Goal: Information Seeking & Learning: Compare options

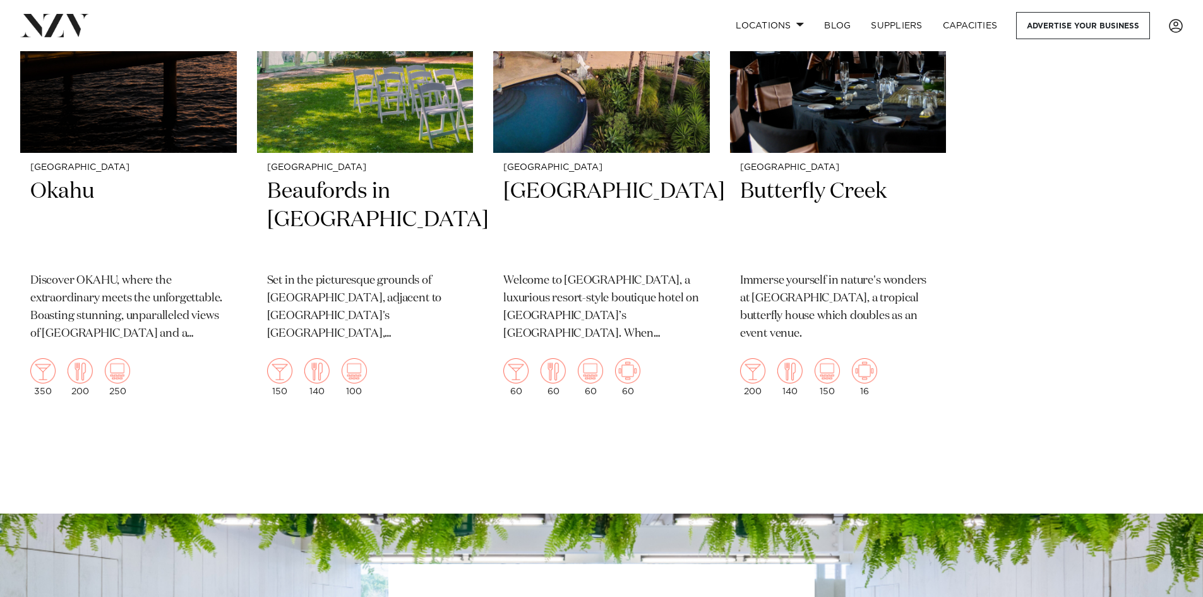
scroll to position [14277, 0]
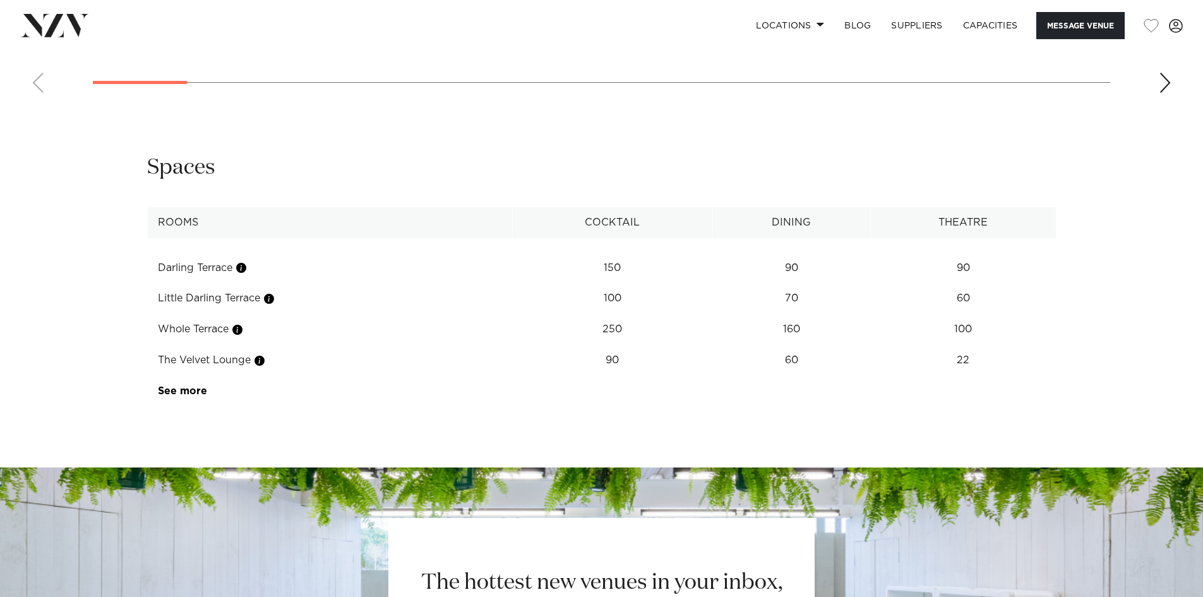
scroll to position [1643, 0]
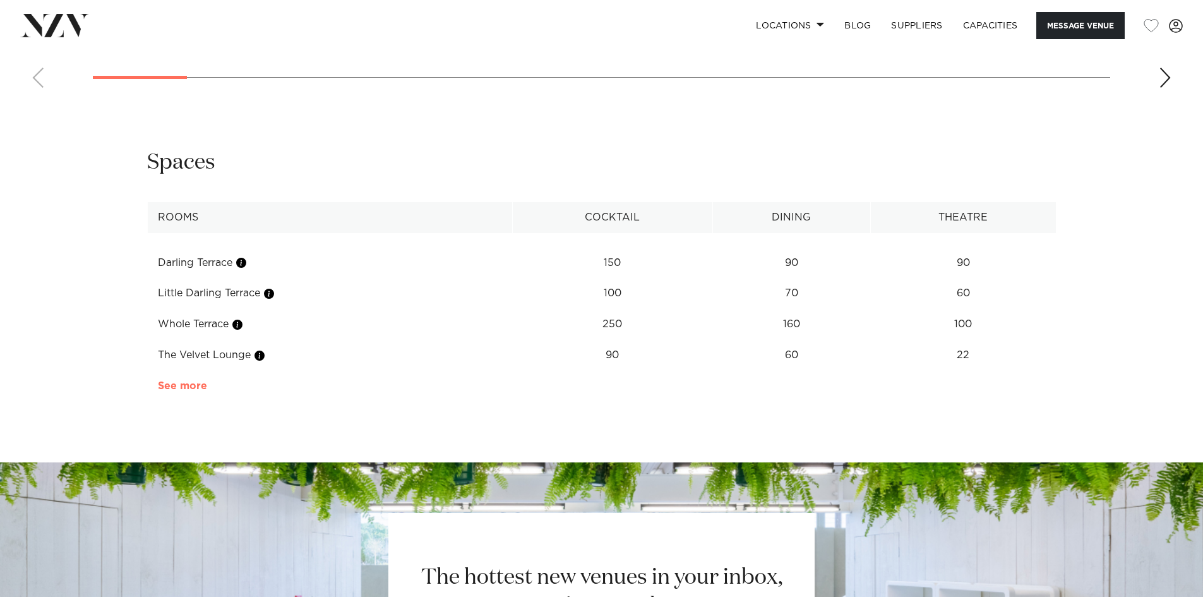
click at [182, 391] on link "See more" at bounding box center [207, 386] width 99 height 10
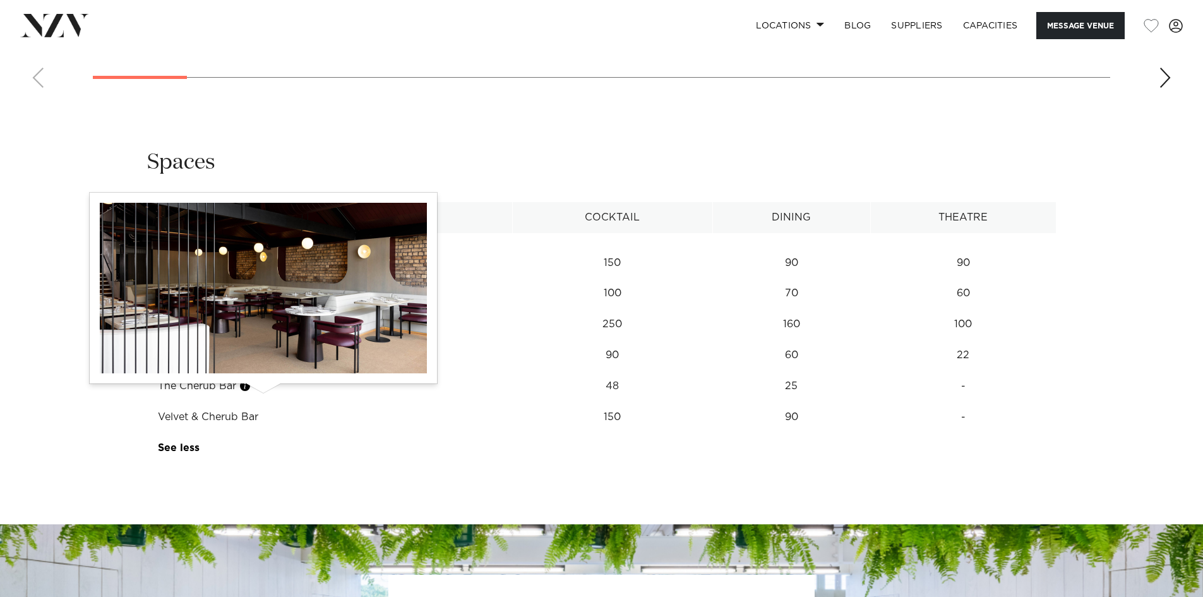
click at [266, 362] on button "button" at bounding box center [259, 355] width 13 height 13
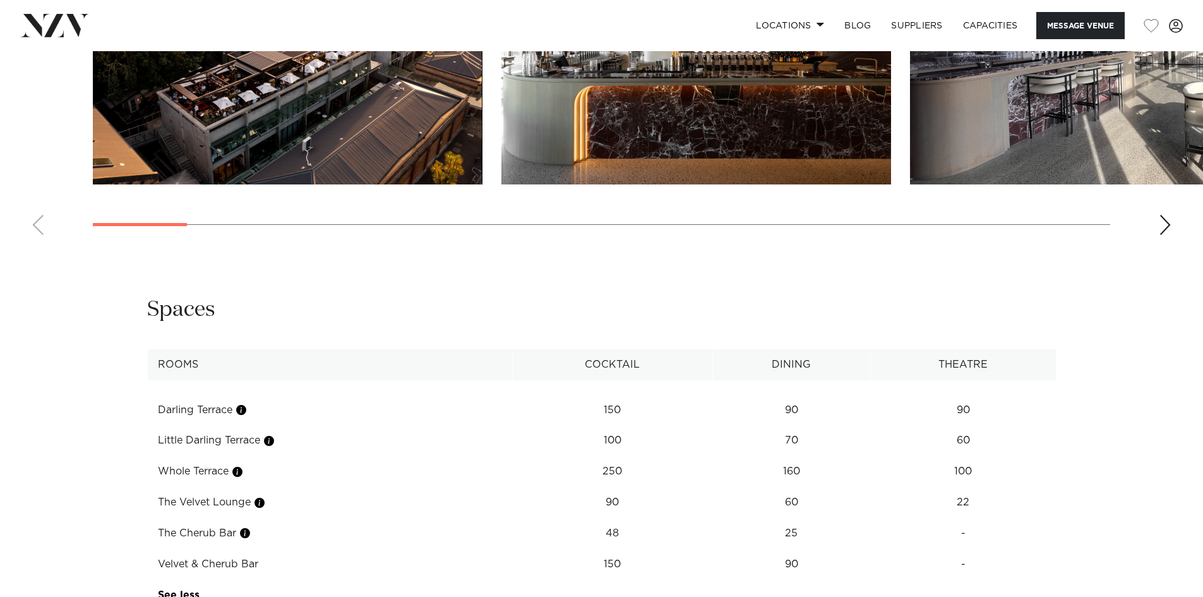
scroll to position [1306, 0]
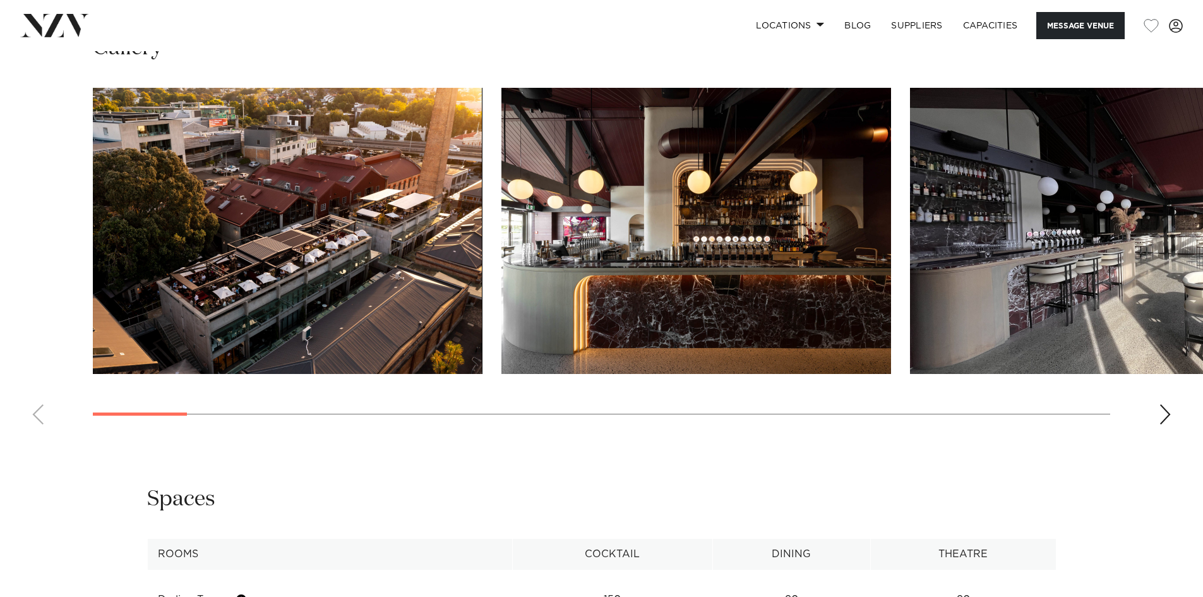
click at [1166, 425] on div "Next slide" at bounding box center [1165, 414] width 13 height 20
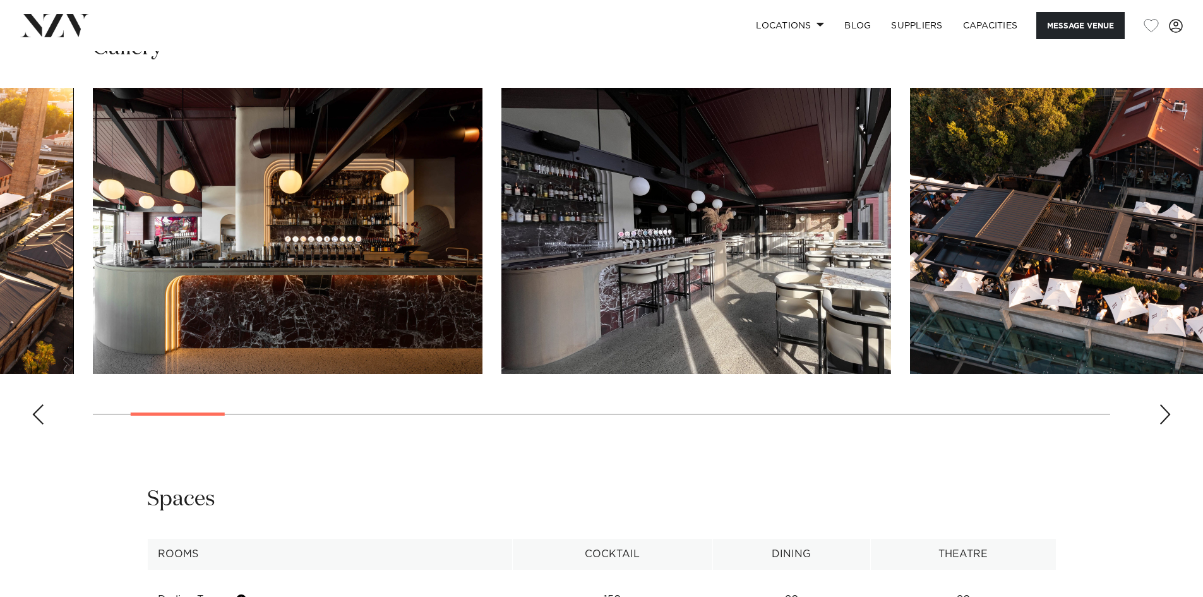
click at [1166, 425] on div "Next slide" at bounding box center [1165, 414] width 13 height 20
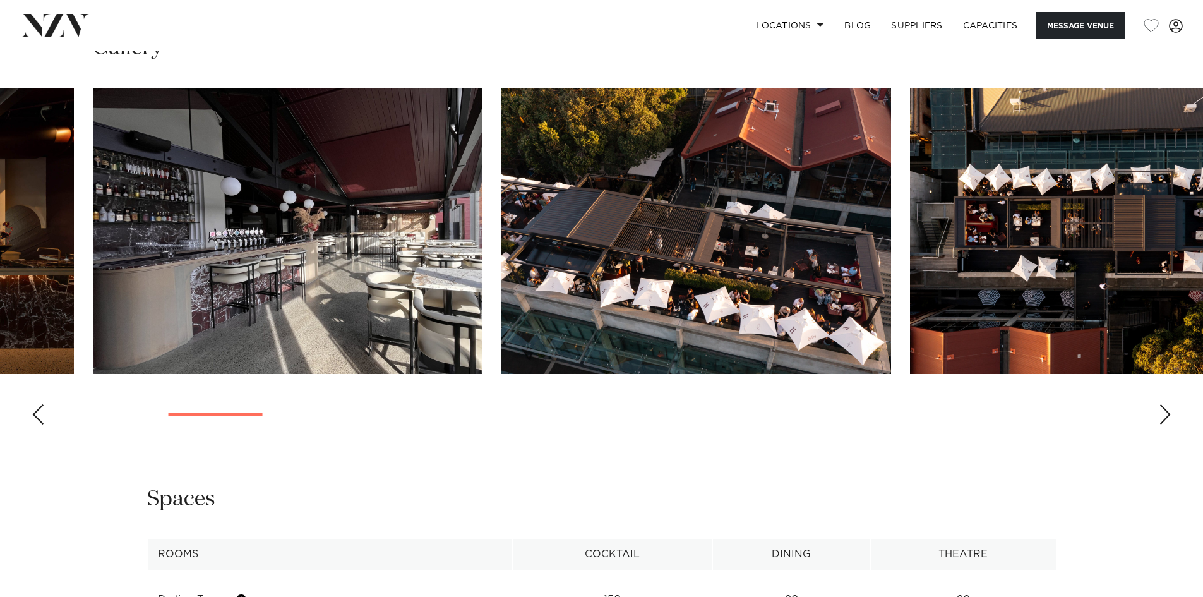
click at [1165, 425] on div "Next slide" at bounding box center [1165, 414] width 13 height 20
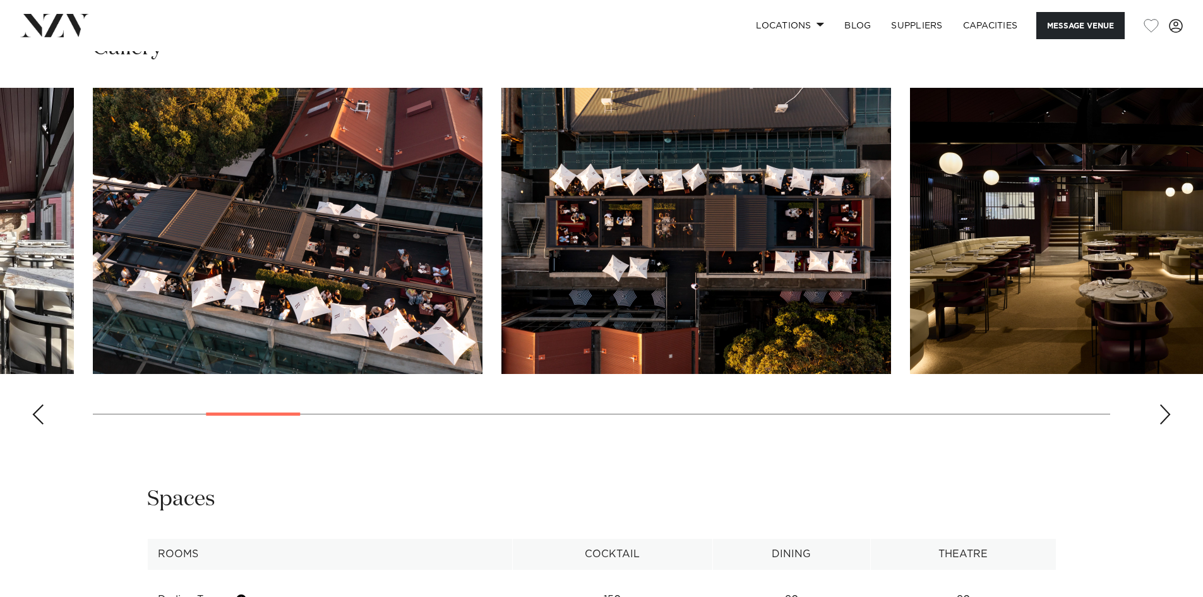
click at [1165, 425] on div "Next slide" at bounding box center [1165, 414] width 13 height 20
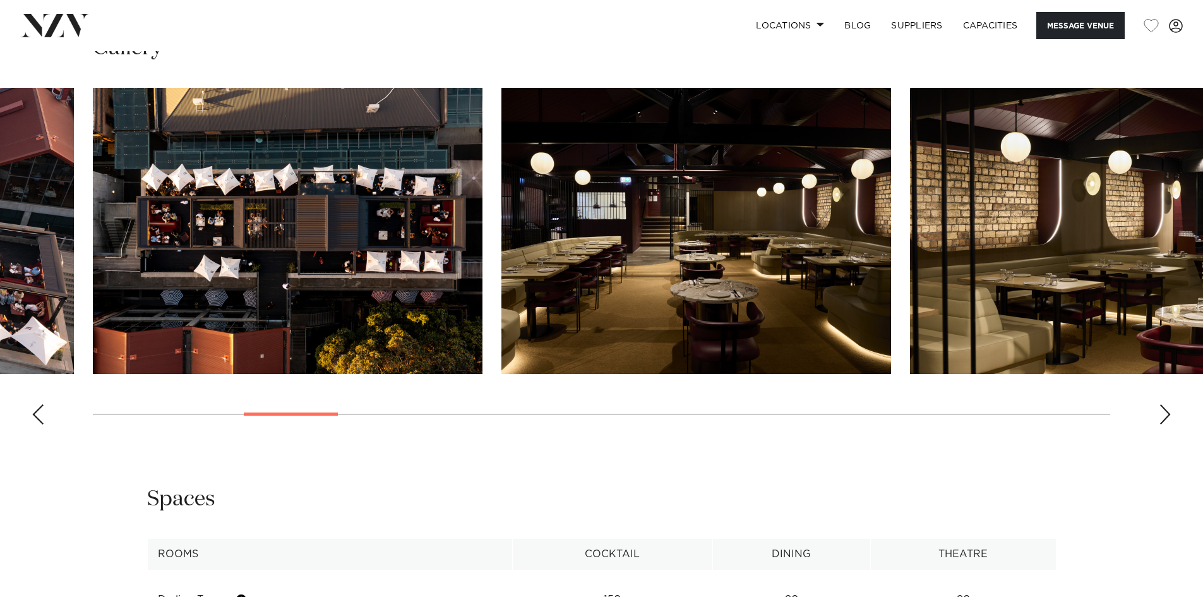
click at [1165, 425] on div "Next slide" at bounding box center [1165, 414] width 13 height 20
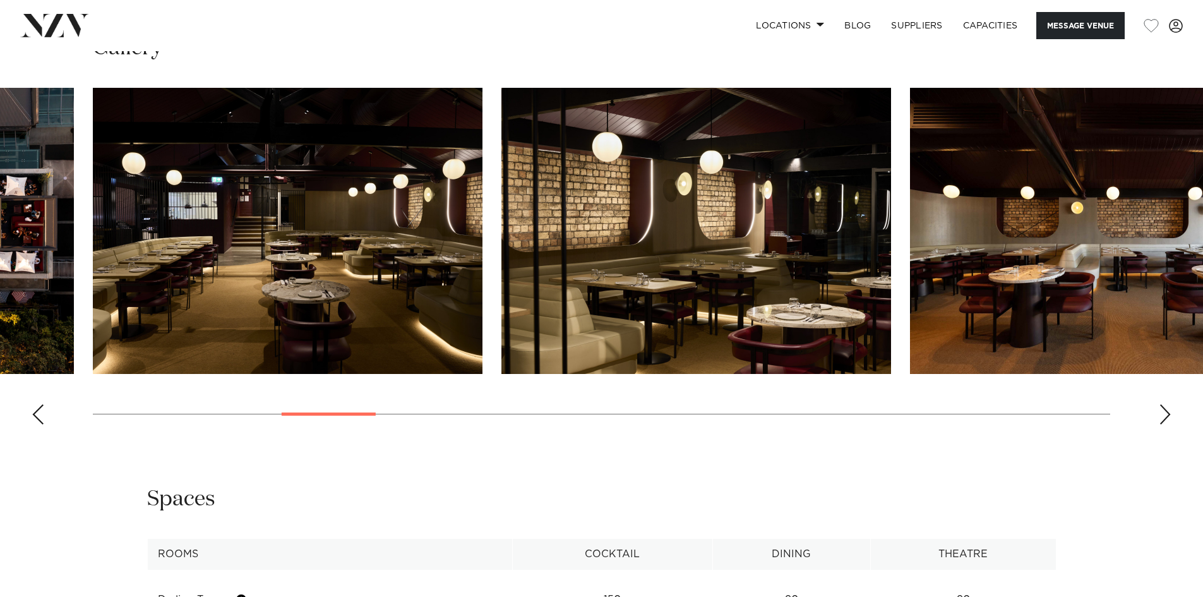
click at [1165, 425] on div "Next slide" at bounding box center [1165, 414] width 13 height 20
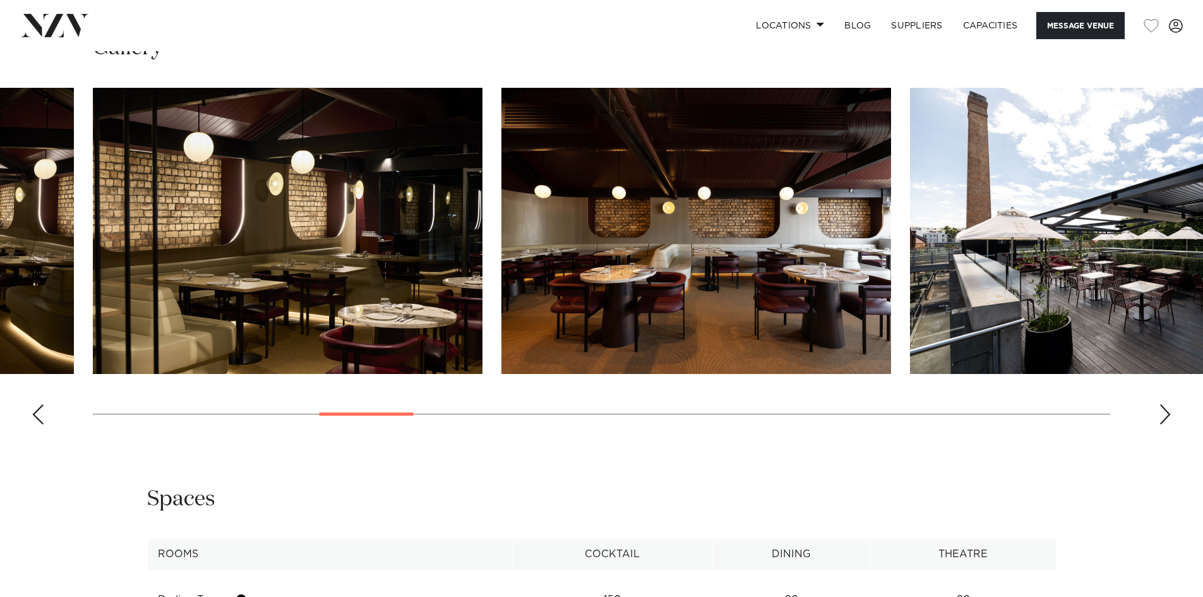
click at [1165, 425] on div "Next slide" at bounding box center [1165, 414] width 13 height 20
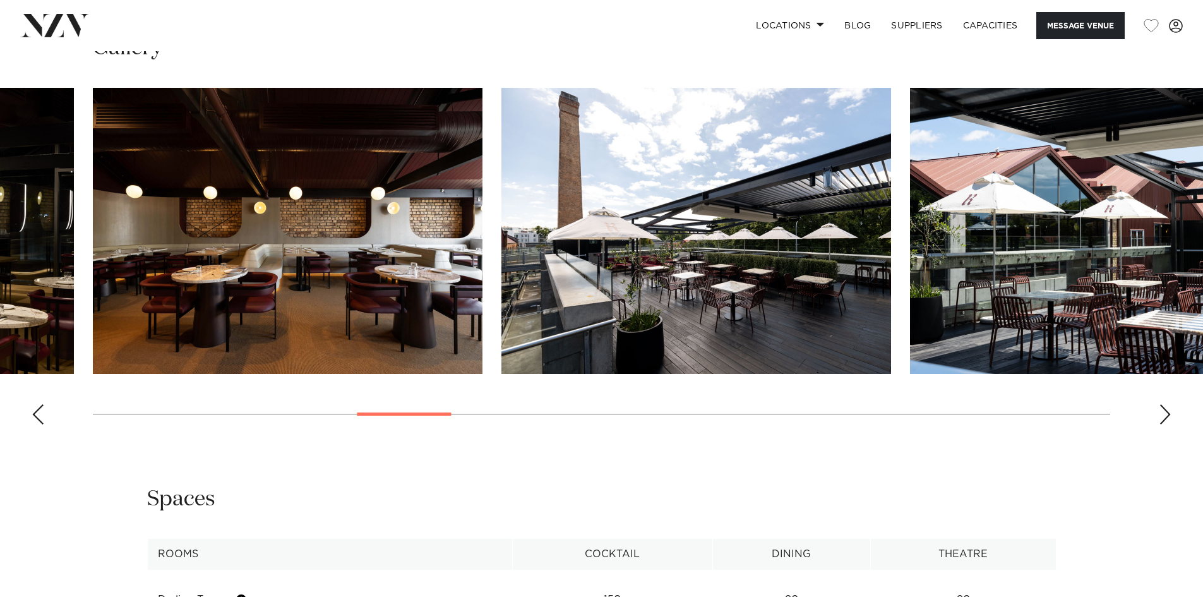
click at [1165, 425] on div "Next slide" at bounding box center [1165, 414] width 13 height 20
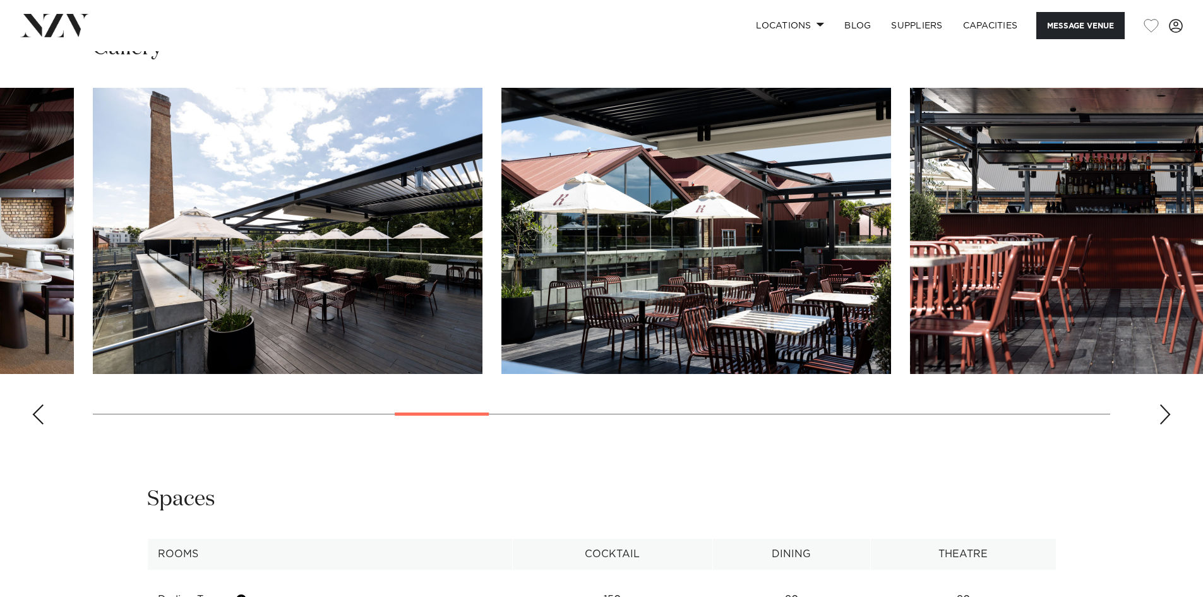
click at [1165, 425] on div "Next slide" at bounding box center [1165, 414] width 13 height 20
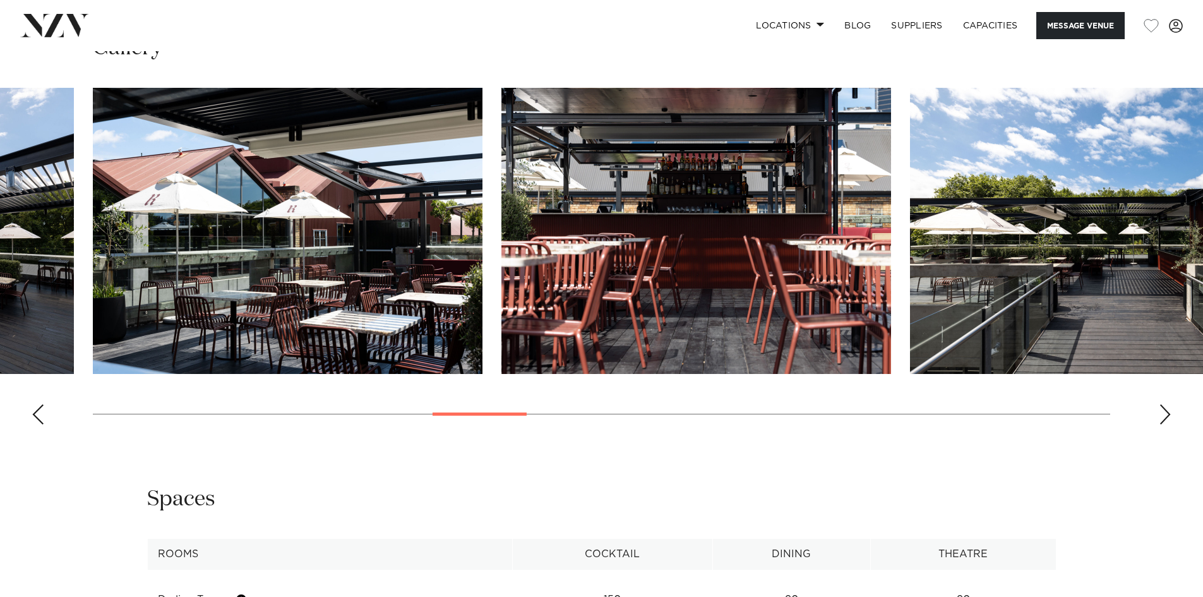
click at [1165, 425] on div "Next slide" at bounding box center [1165, 414] width 13 height 20
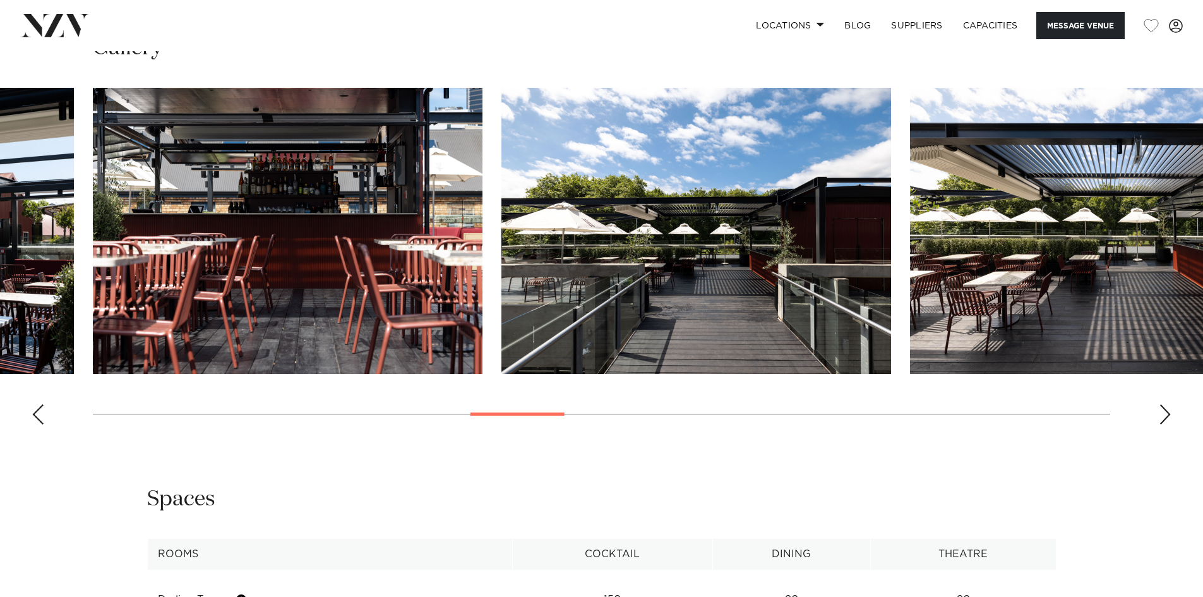
click at [1164, 425] on div "Next slide" at bounding box center [1165, 414] width 13 height 20
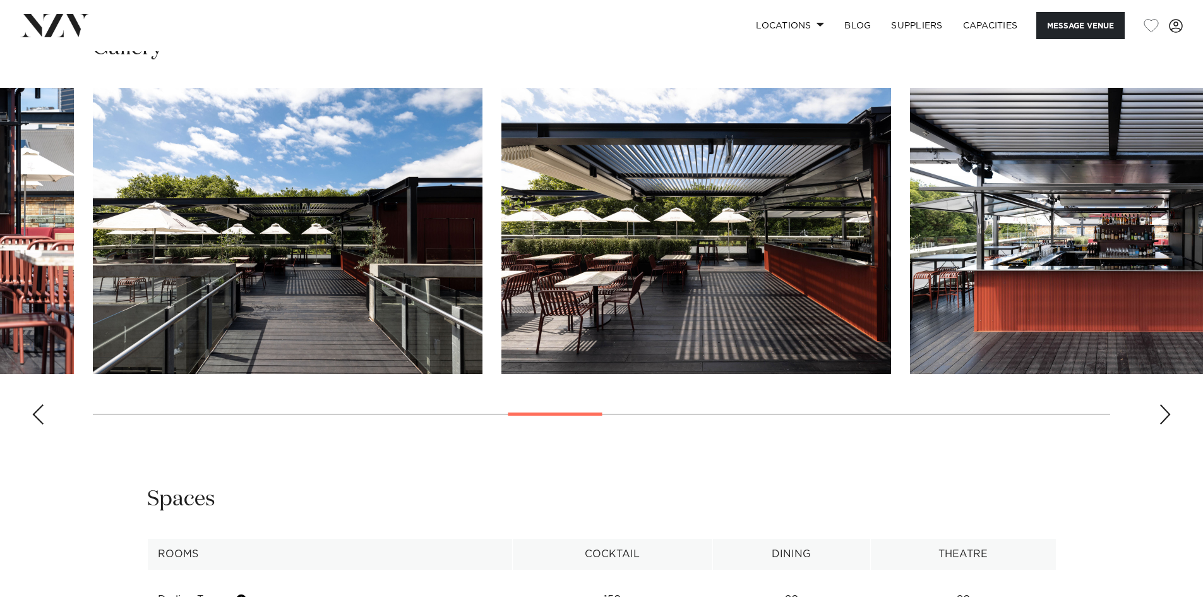
click at [1164, 425] on div "Next slide" at bounding box center [1165, 414] width 13 height 20
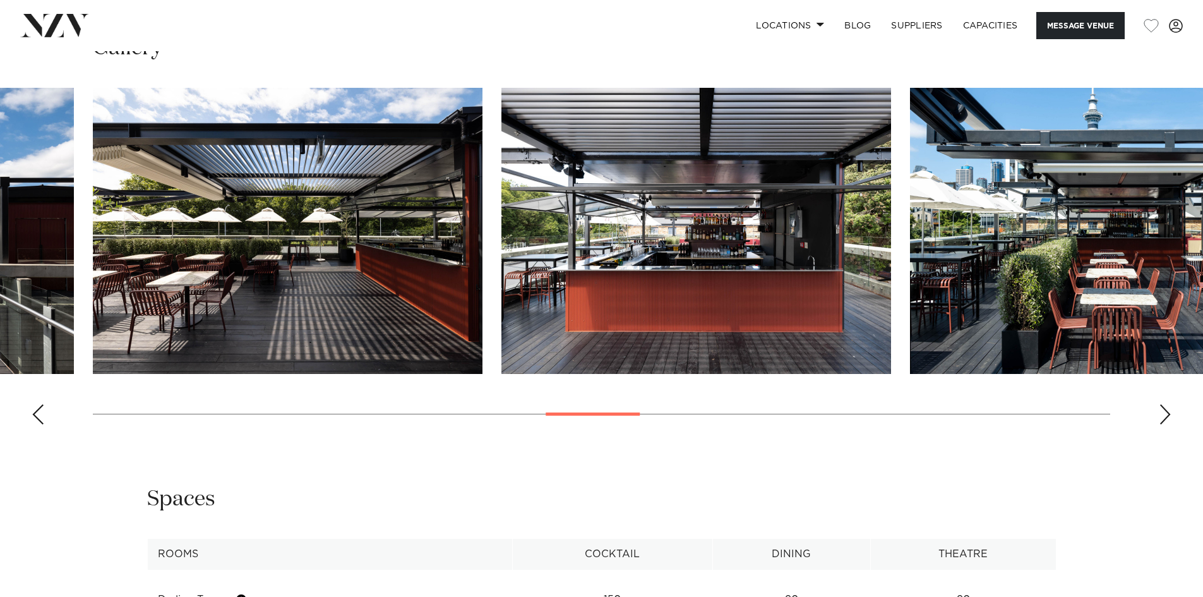
click at [1164, 425] on div "Next slide" at bounding box center [1165, 414] width 13 height 20
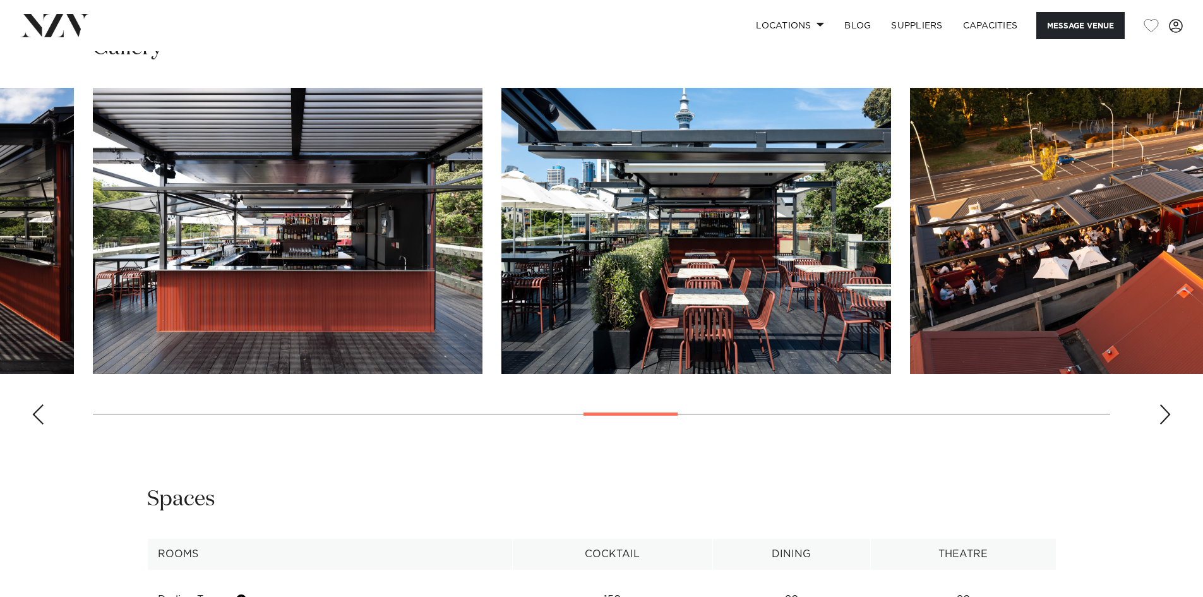
click at [1164, 425] on div "Next slide" at bounding box center [1165, 414] width 13 height 20
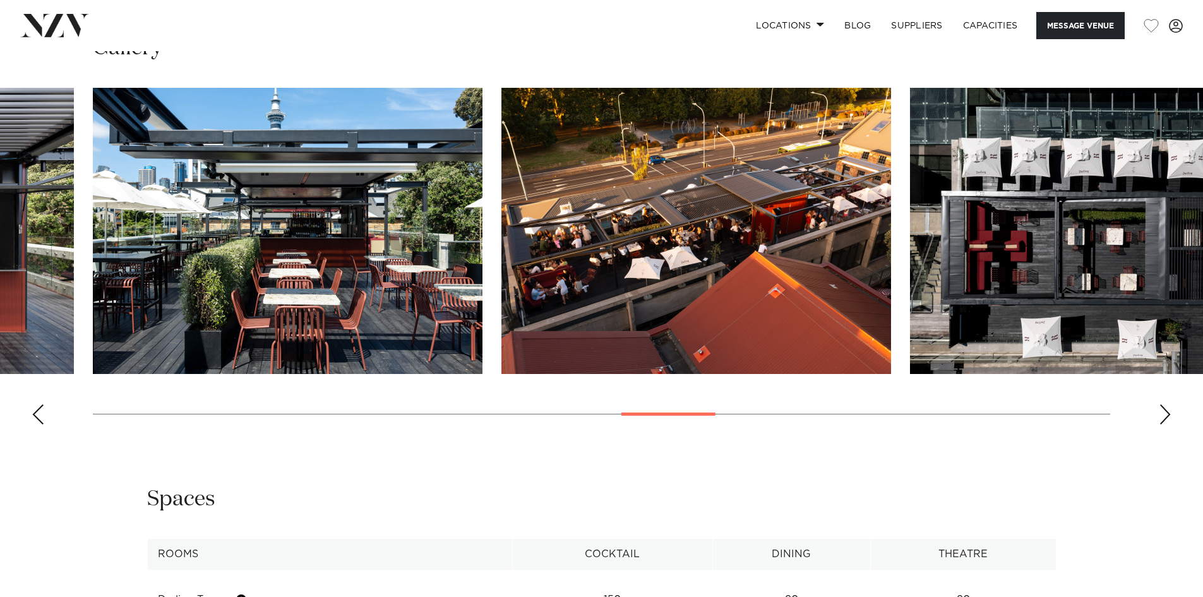
click at [1162, 425] on div "Next slide" at bounding box center [1165, 414] width 13 height 20
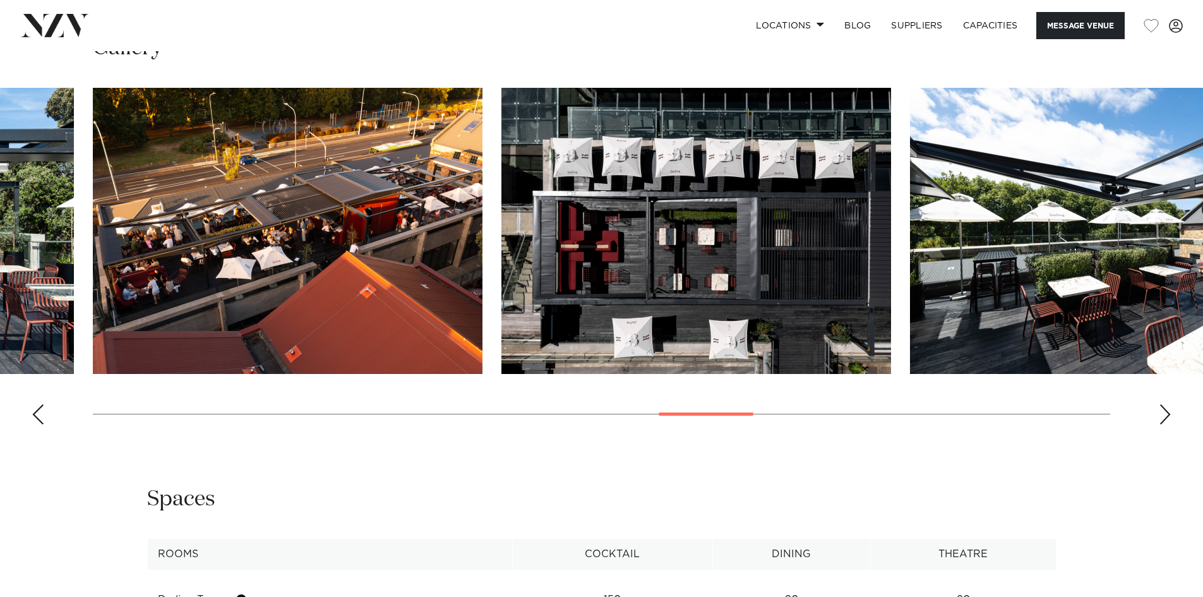
click at [1162, 425] on div "Next slide" at bounding box center [1165, 414] width 13 height 20
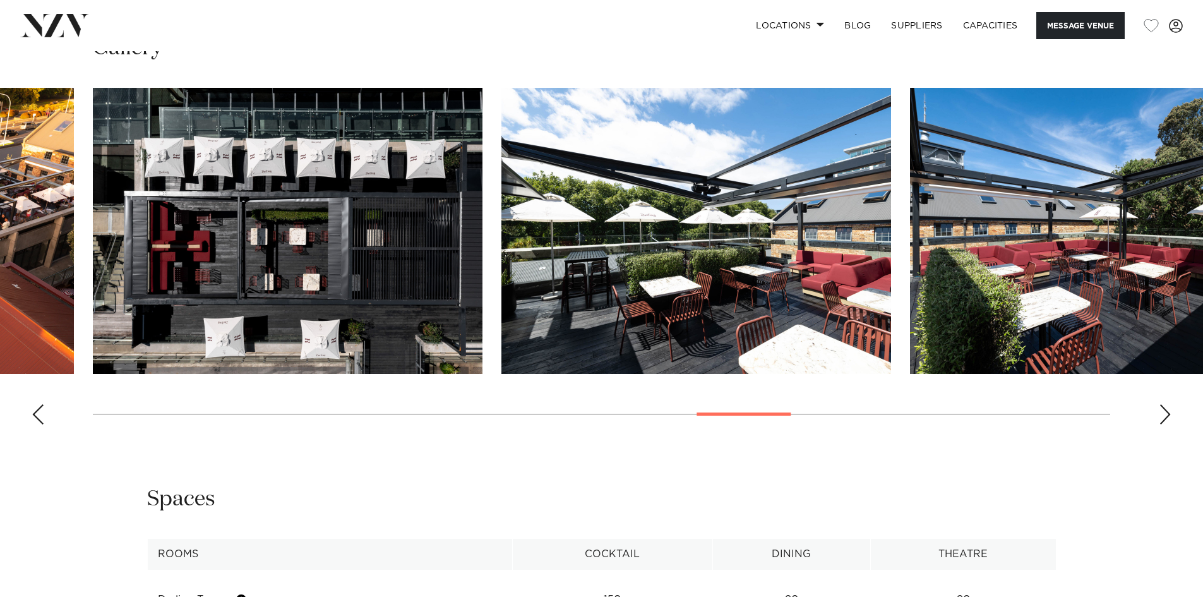
click at [1162, 425] on div "Next slide" at bounding box center [1165, 414] width 13 height 20
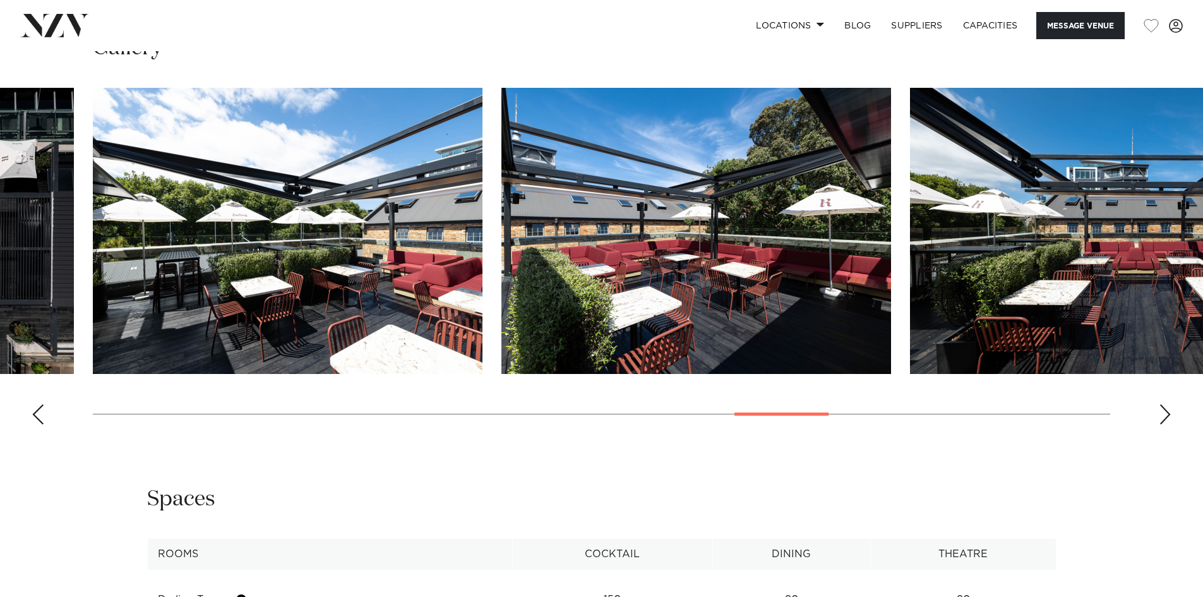
click at [1162, 425] on div "Next slide" at bounding box center [1165, 414] width 13 height 20
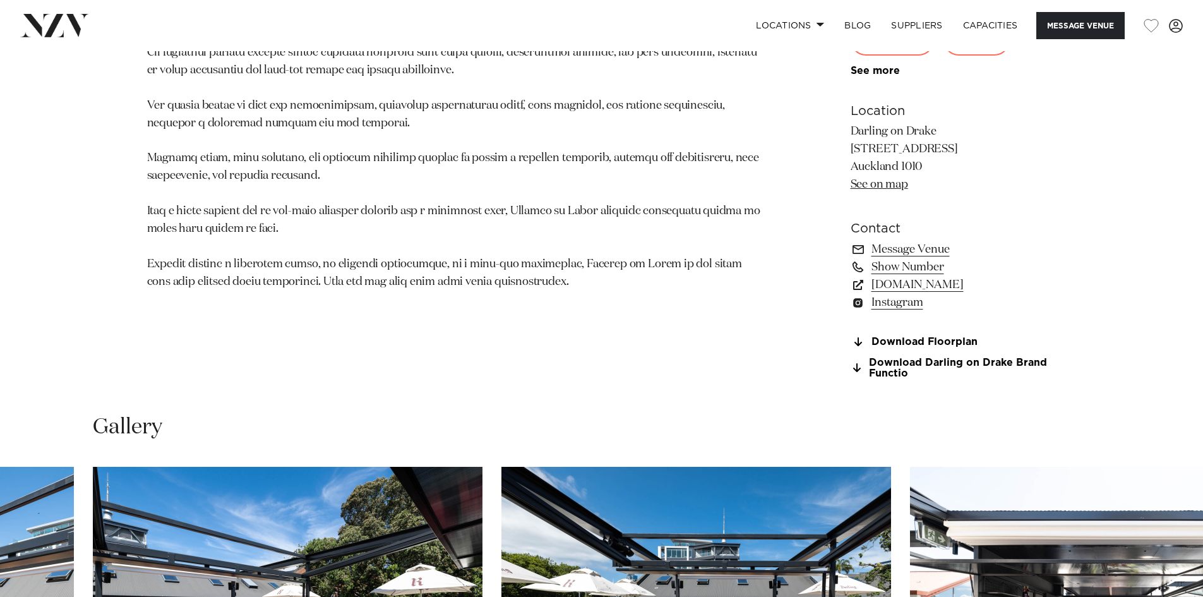
scroll to position [800, 0]
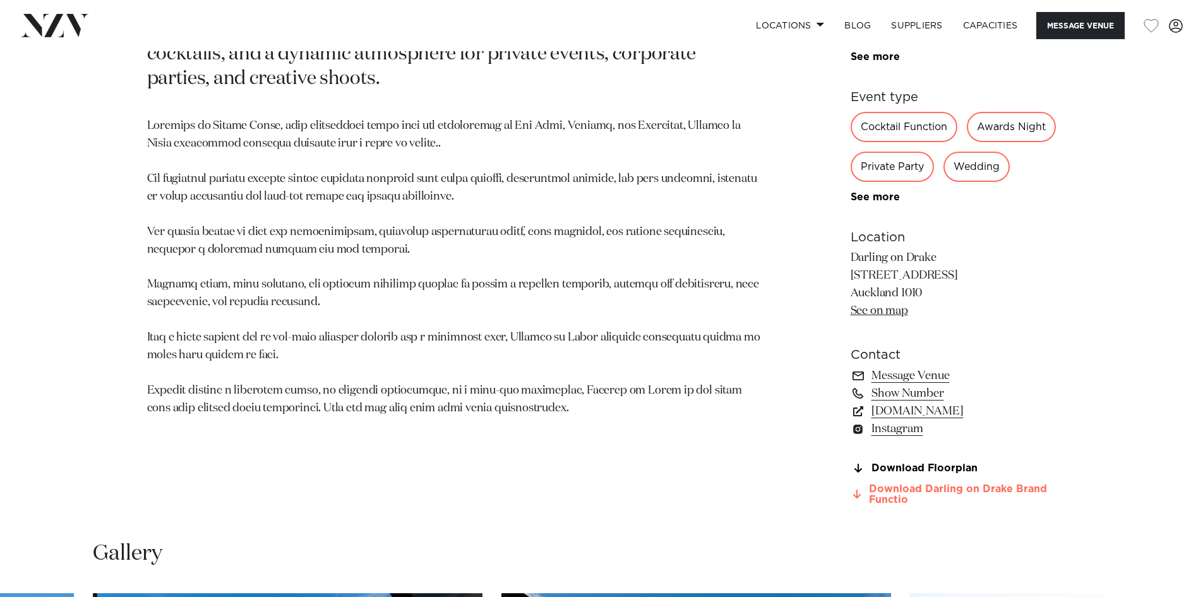
click at [965, 505] on link "Download Darling on Drake Brand Functio" at bounding box center [954, 494] width 206 height 21
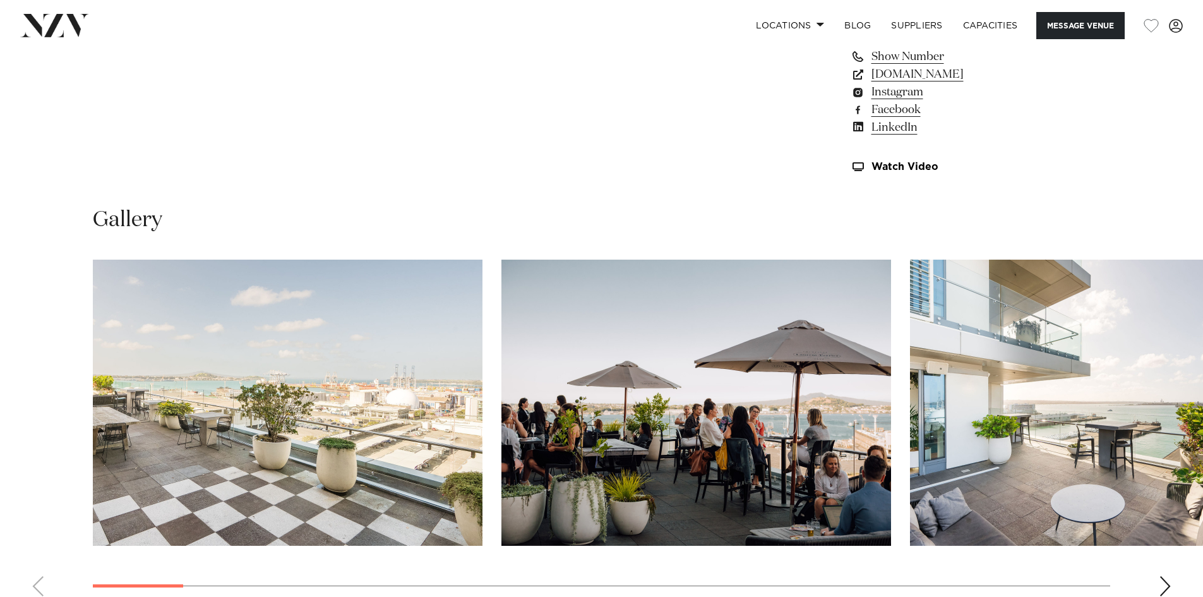
scroll to position [821, 0]
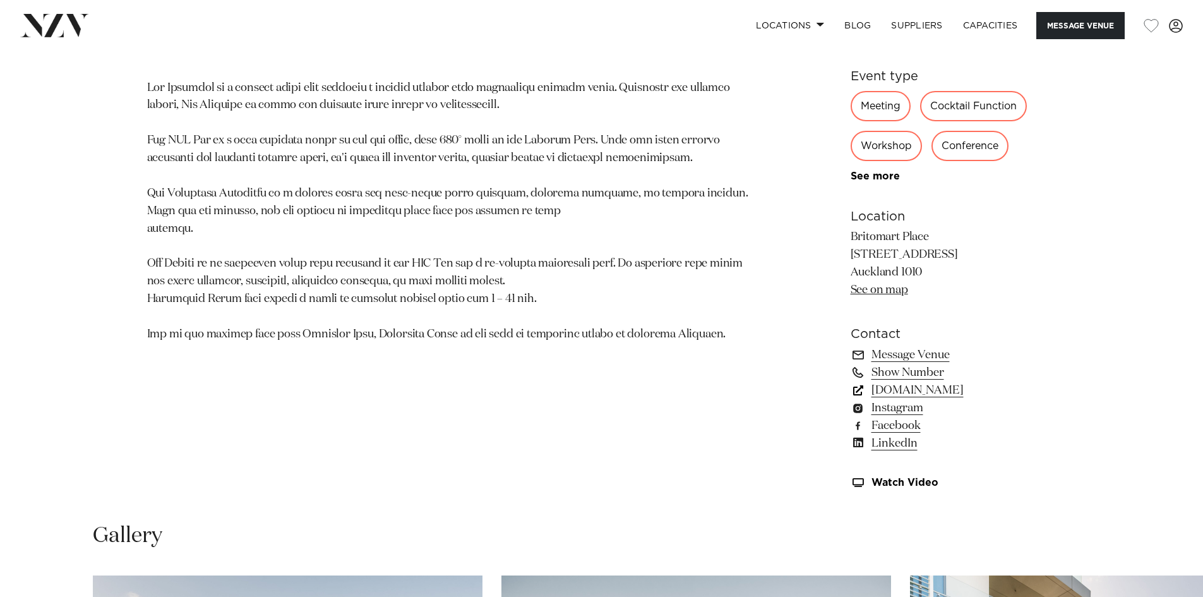
click at [935, 392] on link "precinctflex.co.nz" at bounding box center [954, 391] width 206 height 18
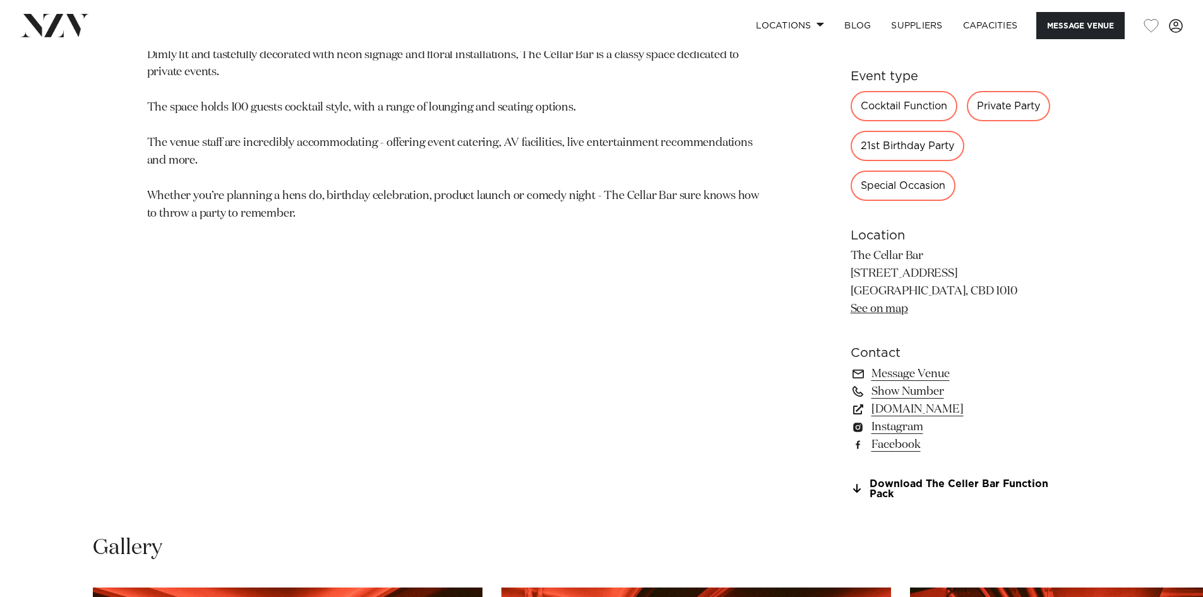
scroll to position [948, 0]
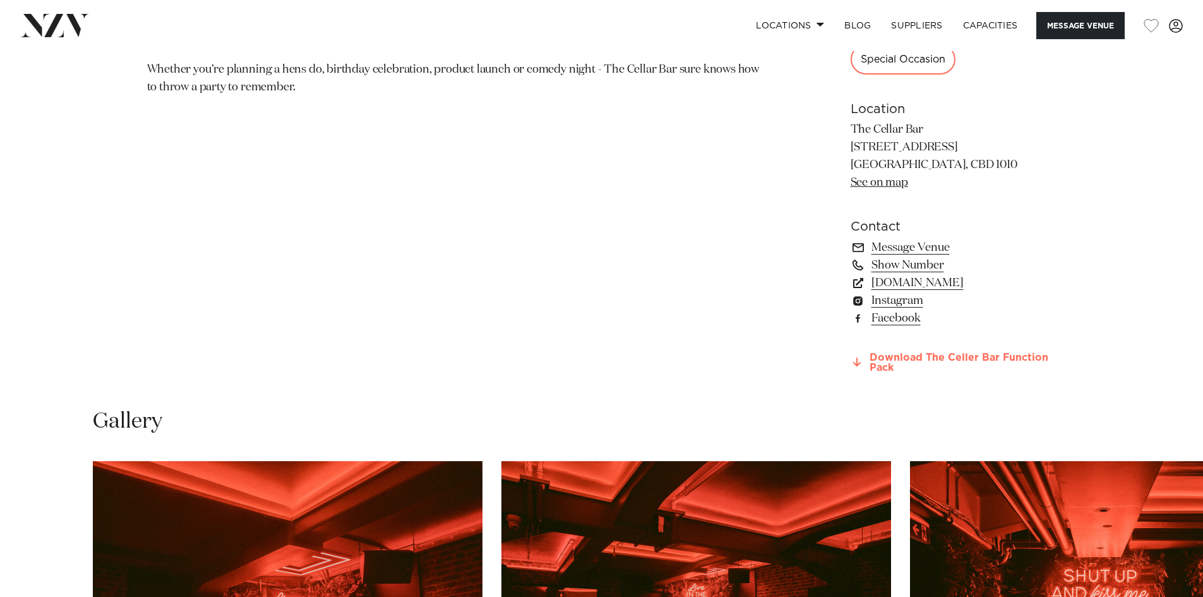
click at [926, 361] on link "Download The Celler Bar Function Pack" at bounding box center [954, 363] width 206 height 21
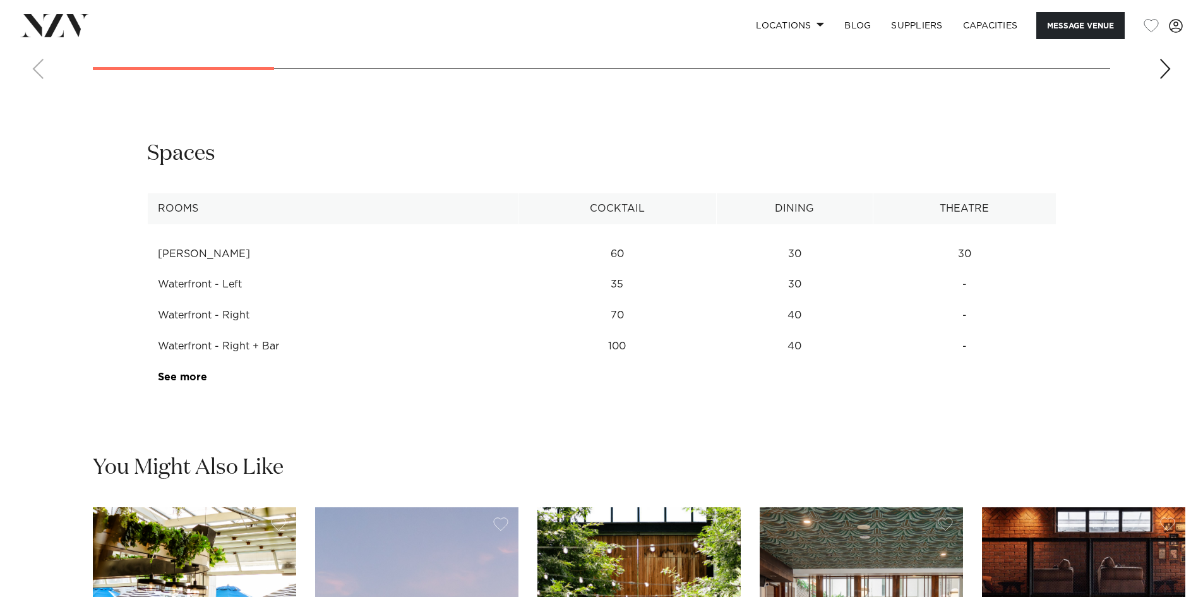
scroll to position [1706, 0]
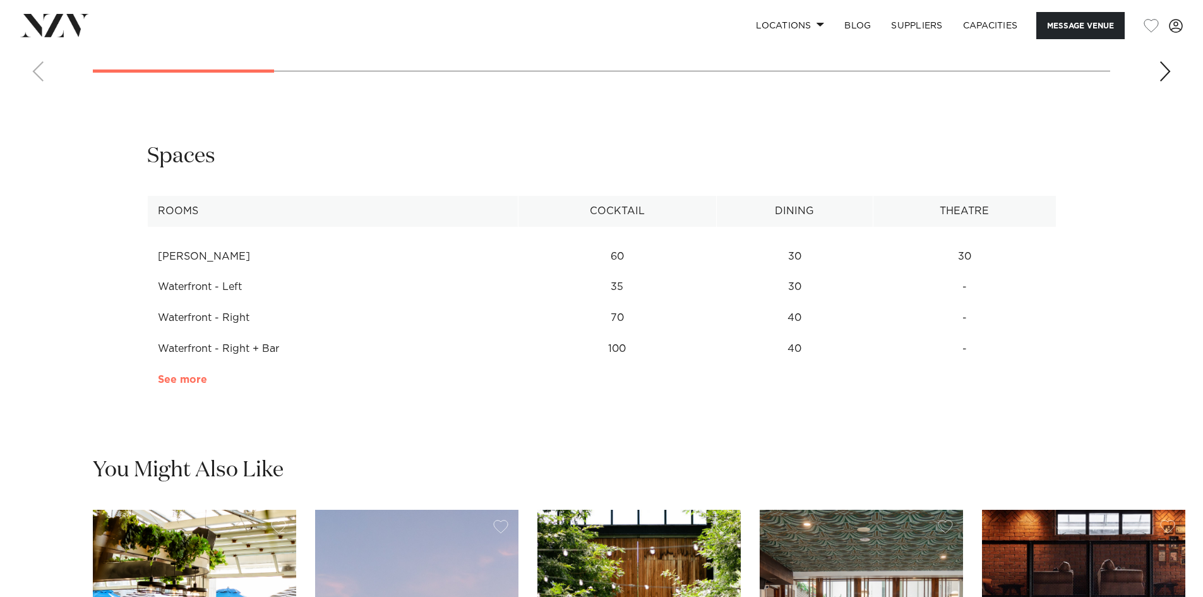
click at [185, 377] on link "See more" at bounding box center [207, 380] width 99 height 10
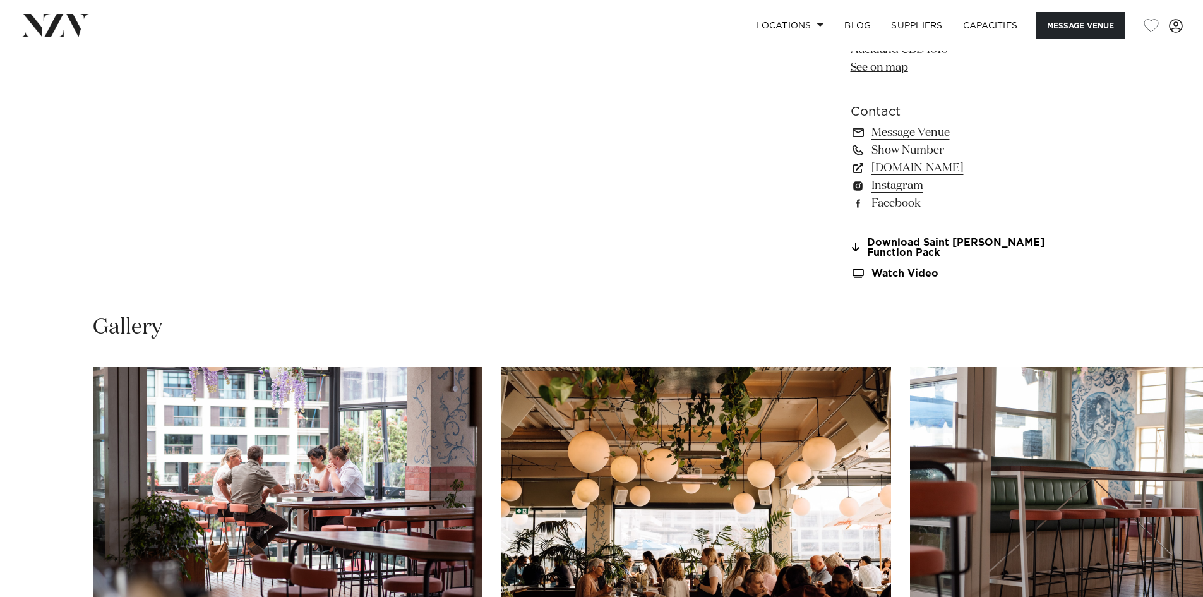
scroll to position [1074, 0]
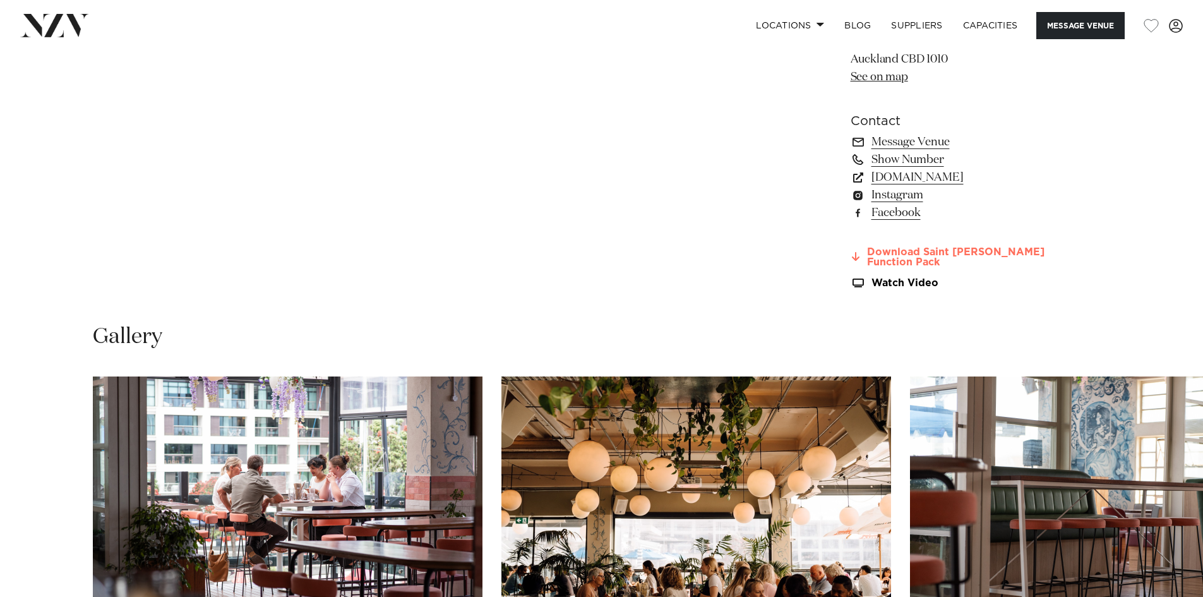
click at [894, 255] on link "Download Saint Alice Function Pack" at bounding box center [954, 257] width 206 height 21
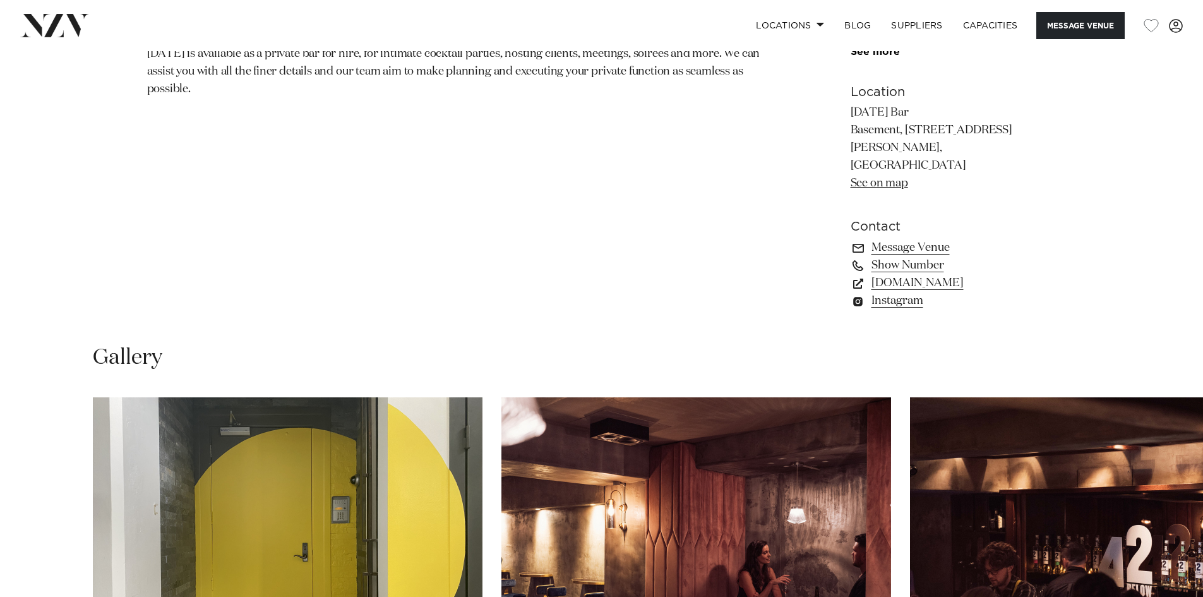
scroll to position [884, 0]
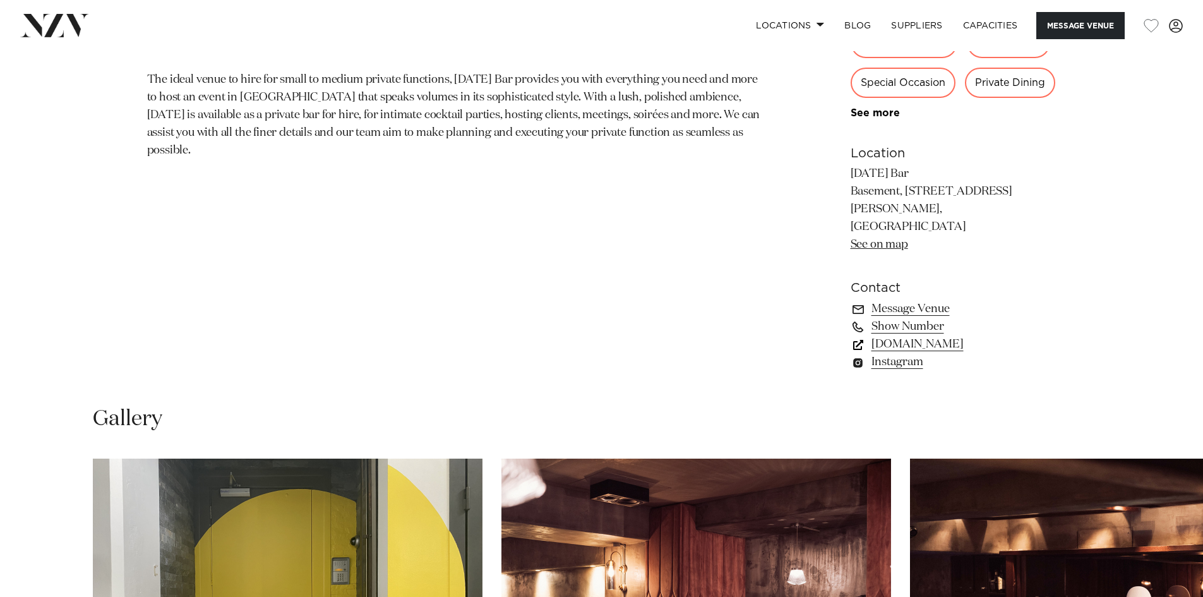
click at [950, 335] on link "thursdaybar.co.nz" at bounding box center [954, 344] width 206 height 18
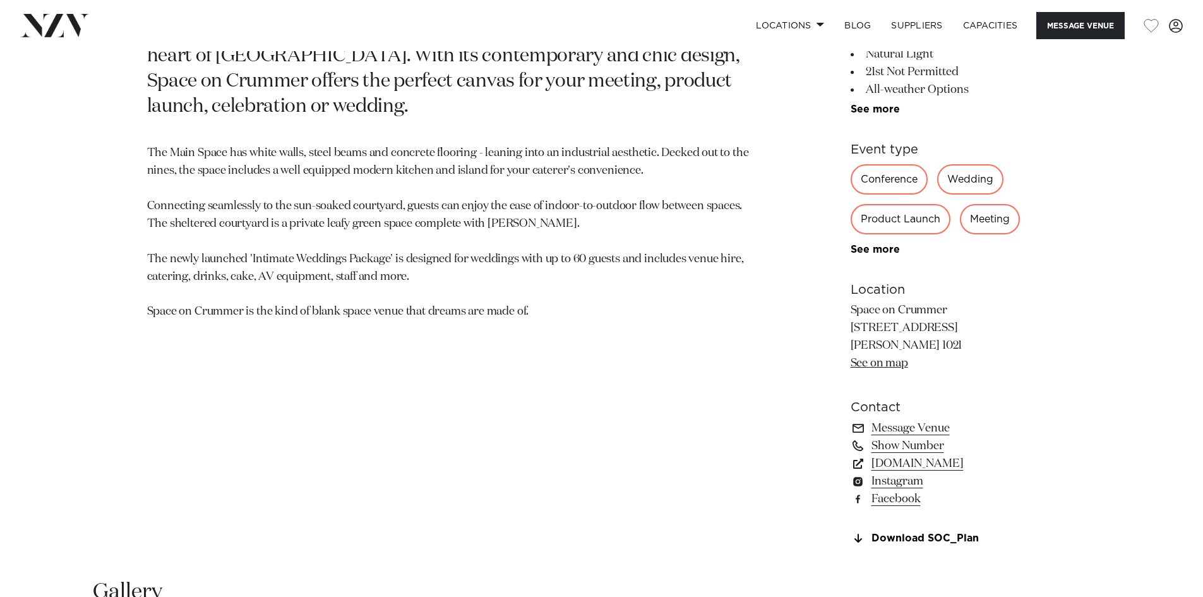
scroll to position [821, 0]
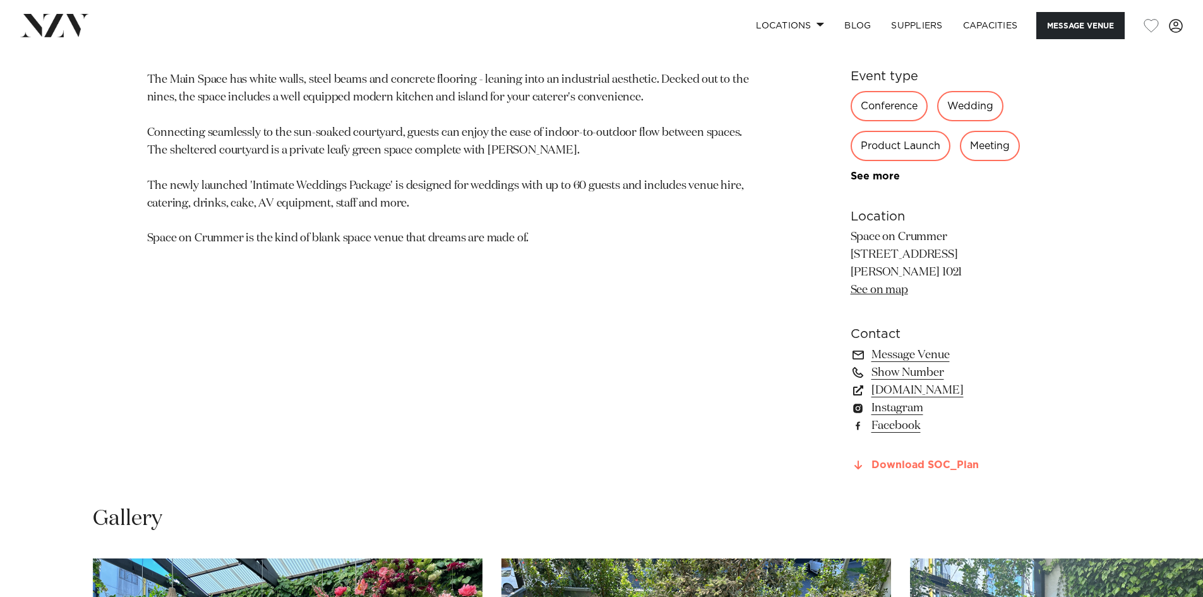
click at [950, 462] on link "Download SOC_Plan" at bounding box center [954, 465] width 206 height 11
click at [940, 390] on link "[DOMAIN_NAME]" at bounding box center [954, 391] width 206 height 18
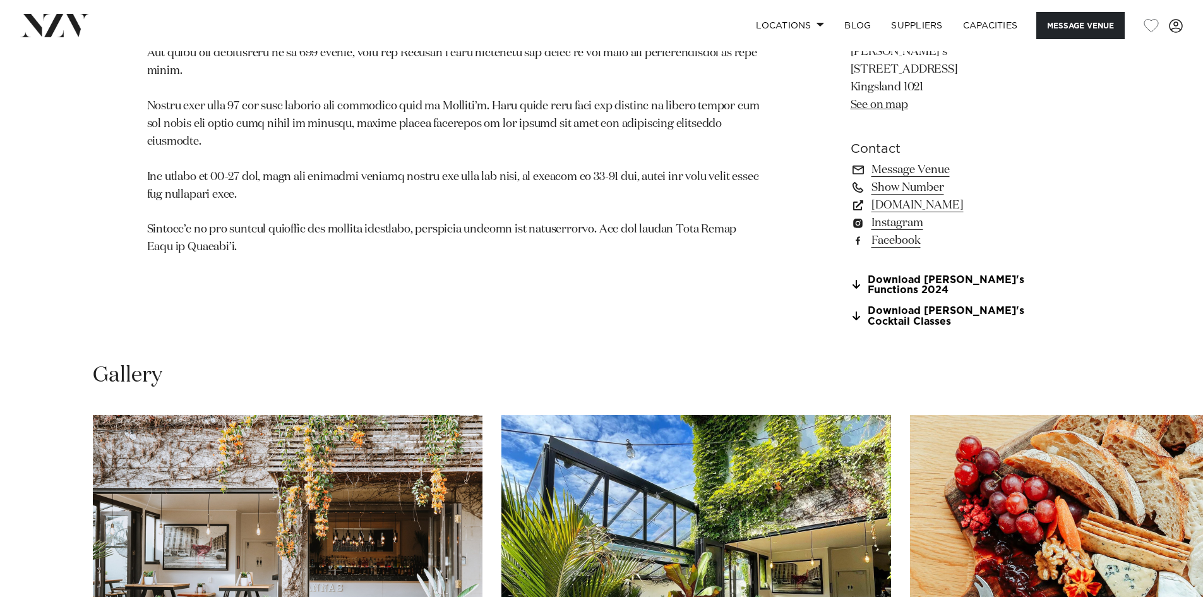
scroll to position [1011, 0]
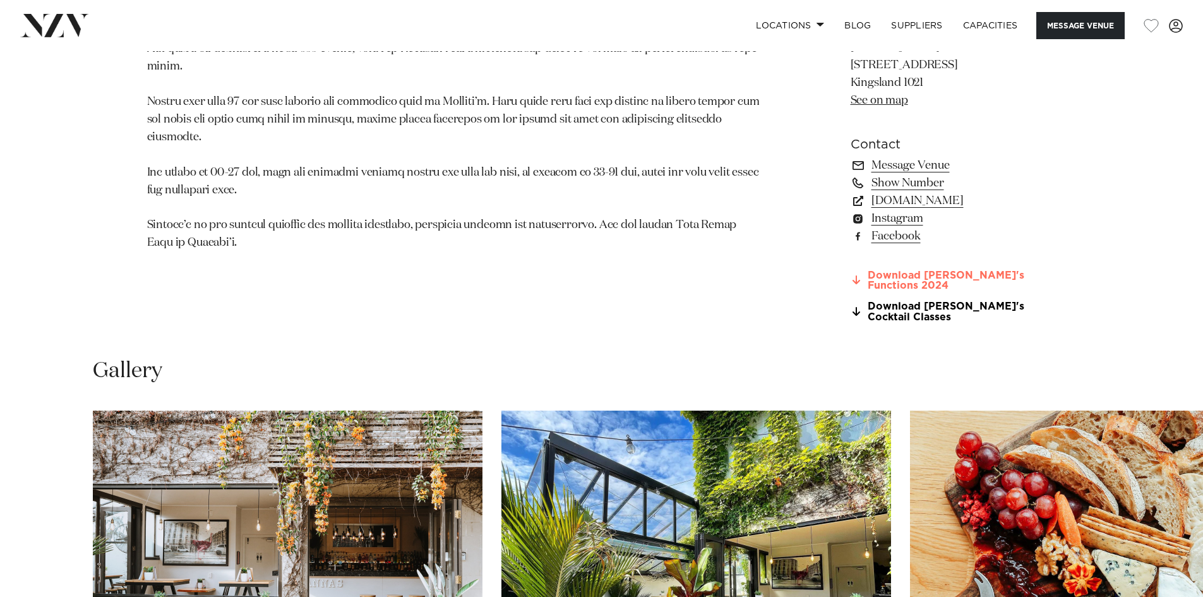
click at [951, 292] on link "Download Rosanna's Functions 2024" at bounding box center [954, 280] width 206 height 21
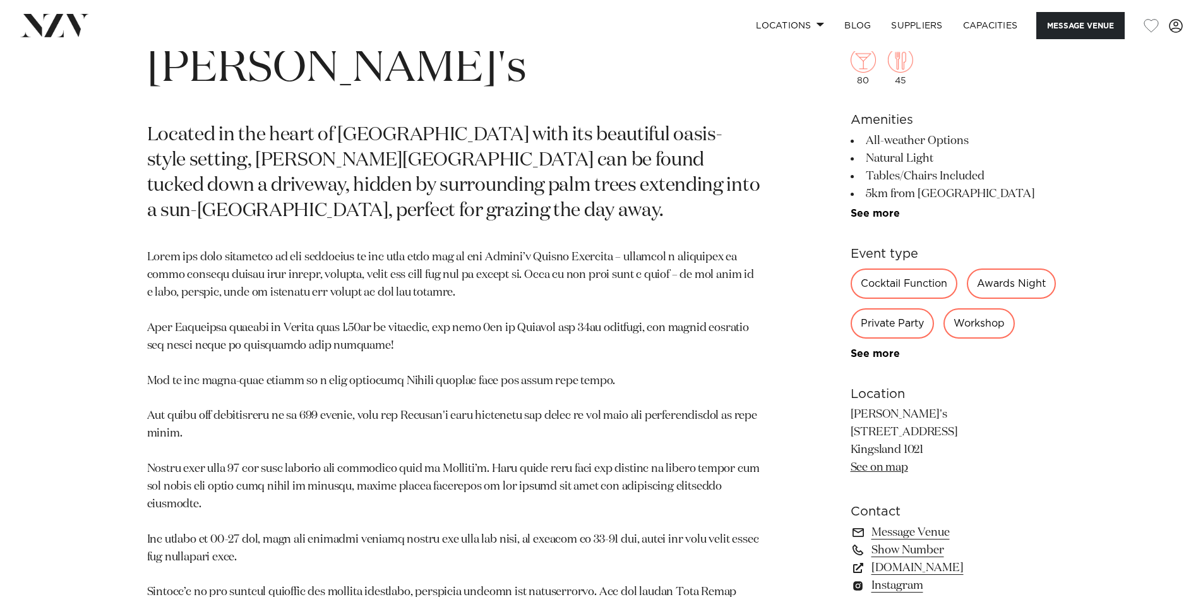
scroll to position [632, 0]
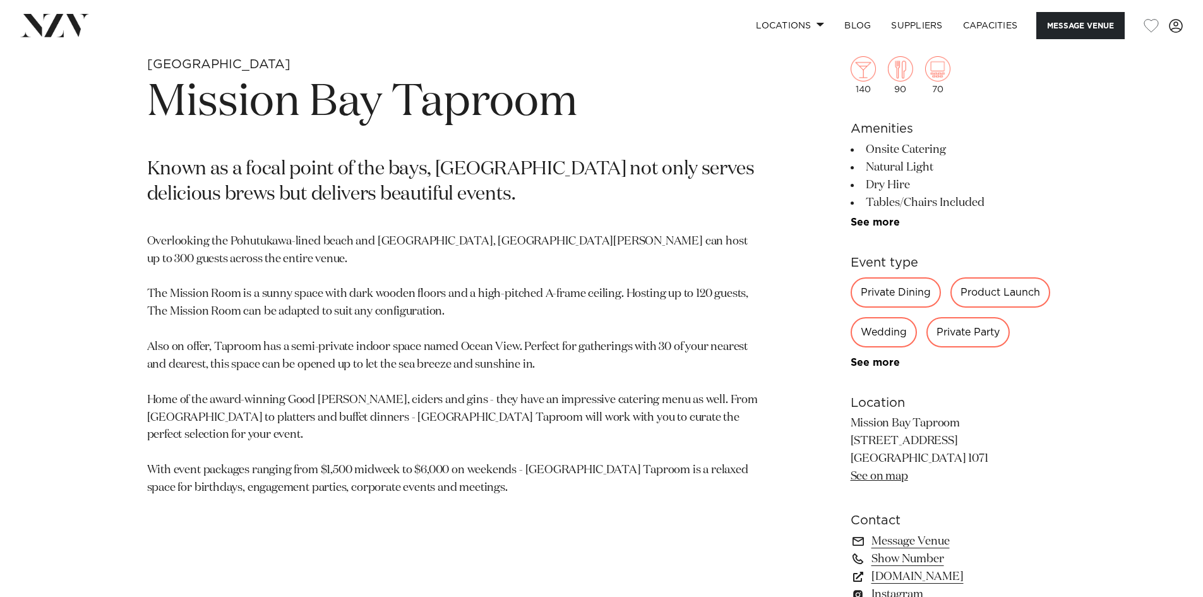
scroll to position [632, 0]
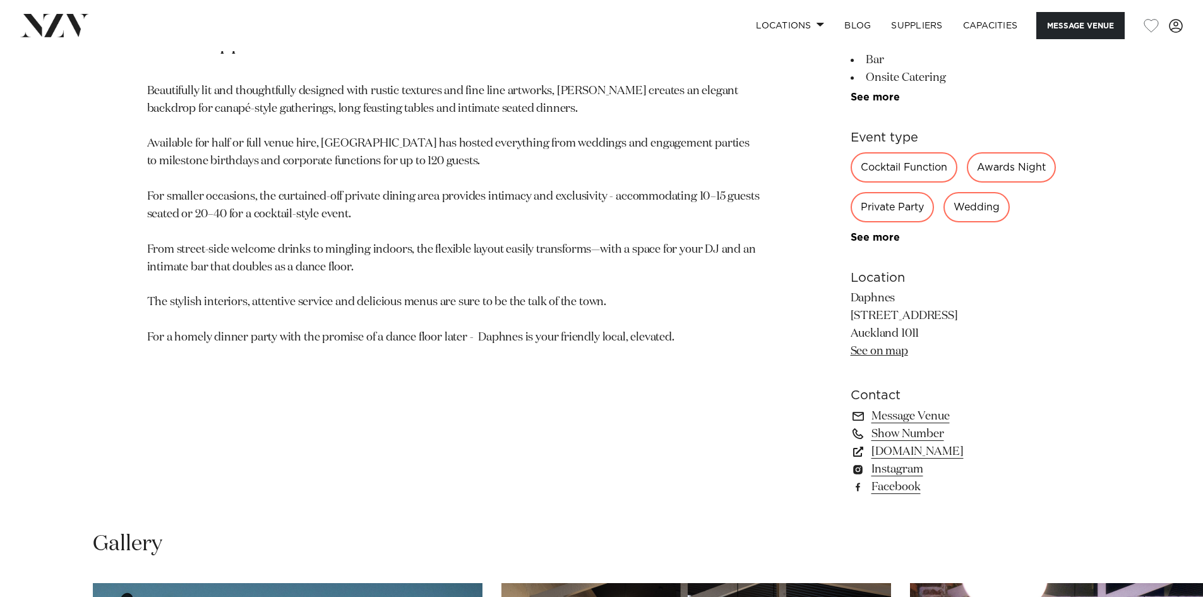
scroll to position [758, 0]
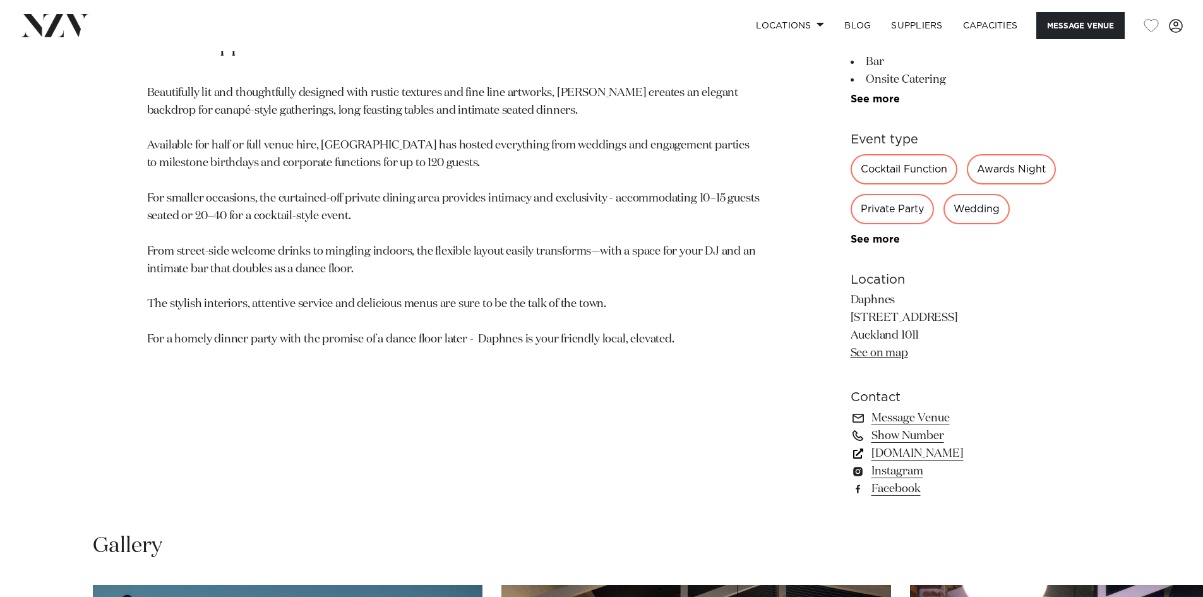
click at [950, 462] on link "www.daphnes.co.nz" at bounding box center [954, 454] width 206 height 18
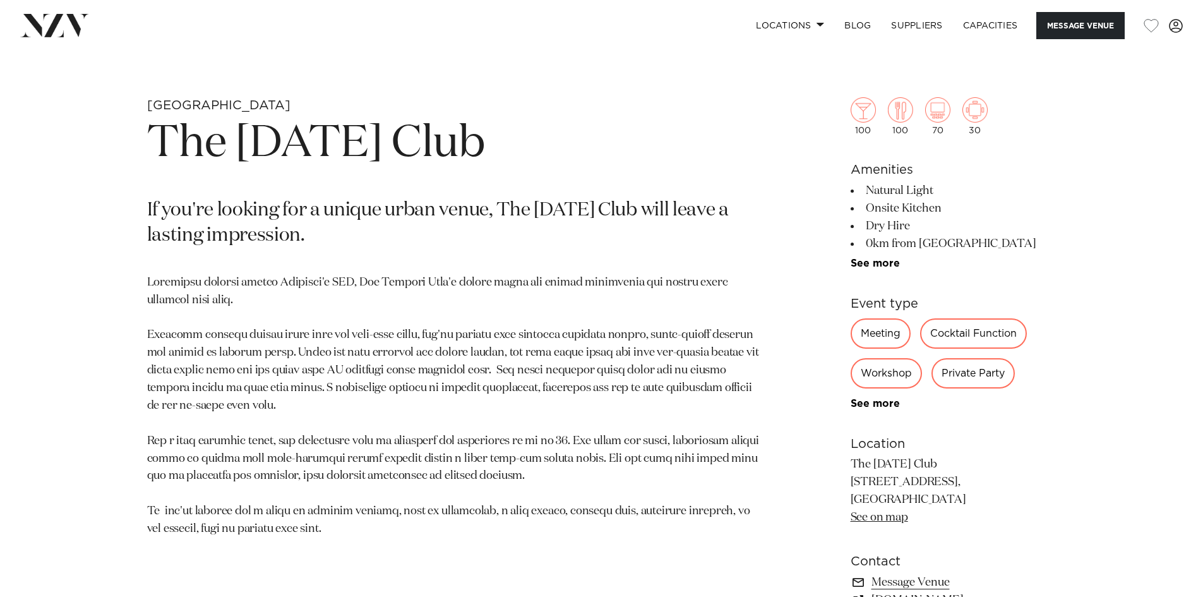
scroll to position [632, 0]
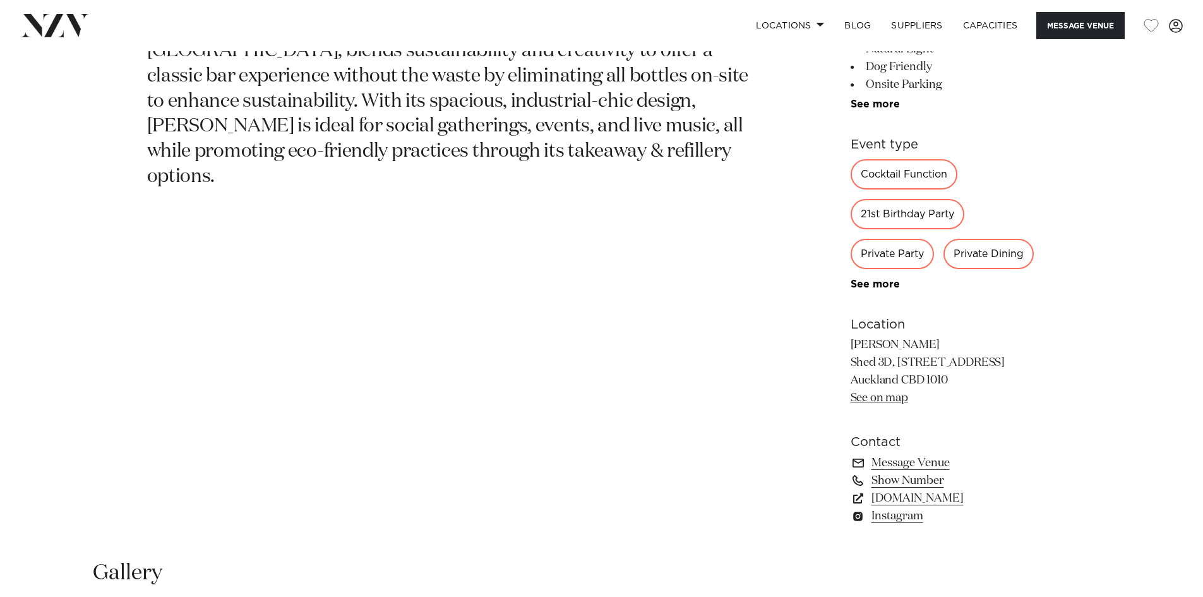
scroll to position [758, 0]
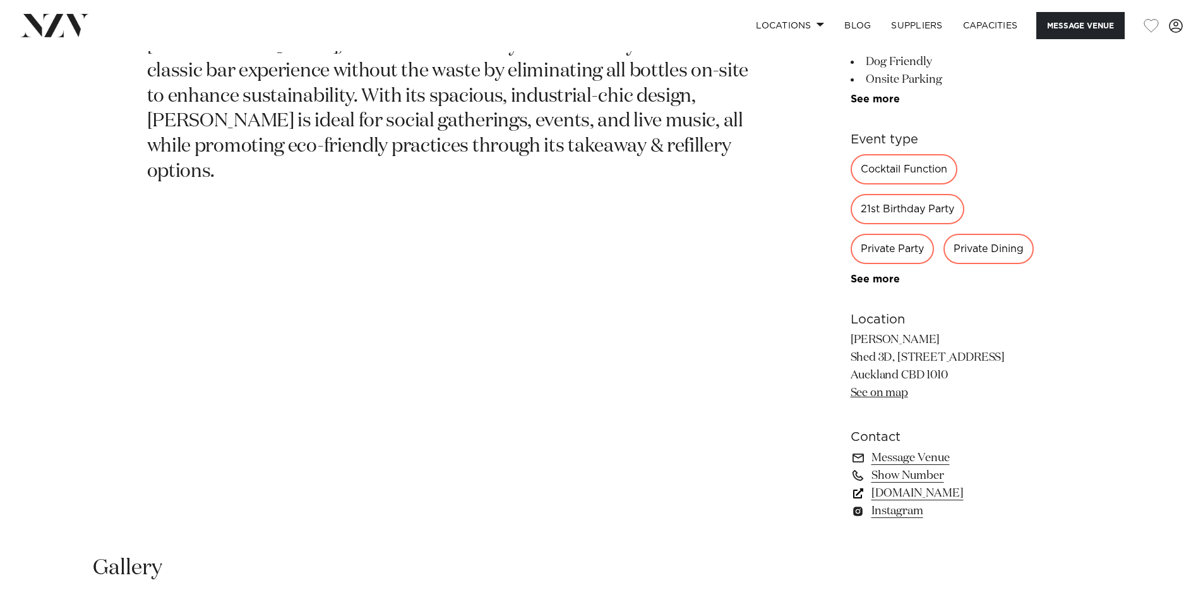
click at [940, 495] on link "[DOMAIN_NAME]" at bounding box center [954, 494] width 206 height 18
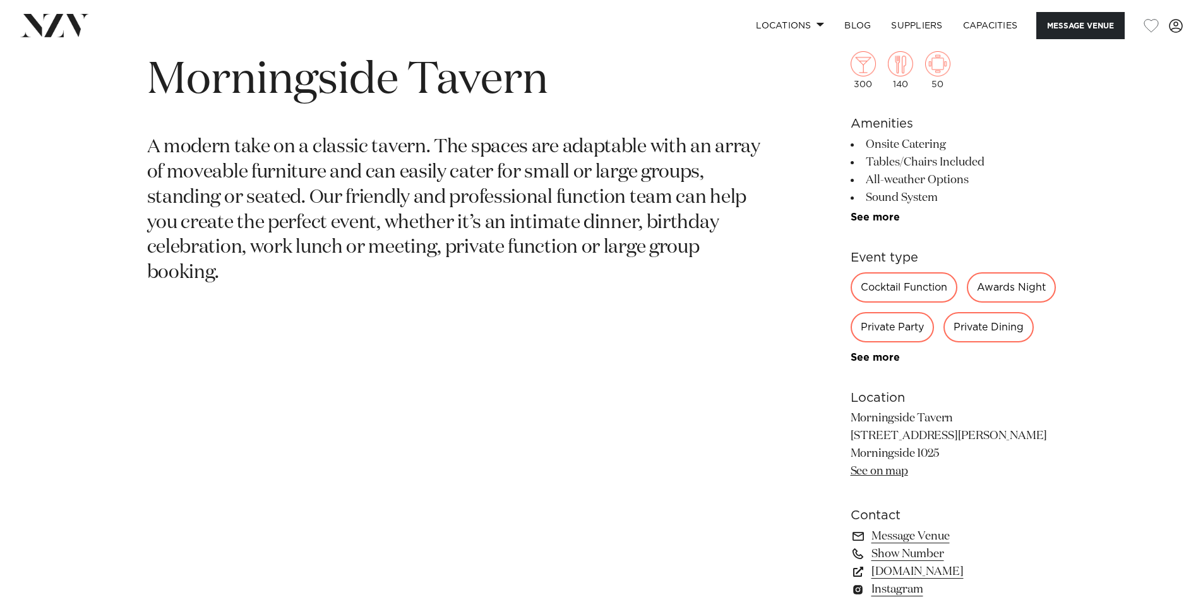
scroll to position [821, 0]
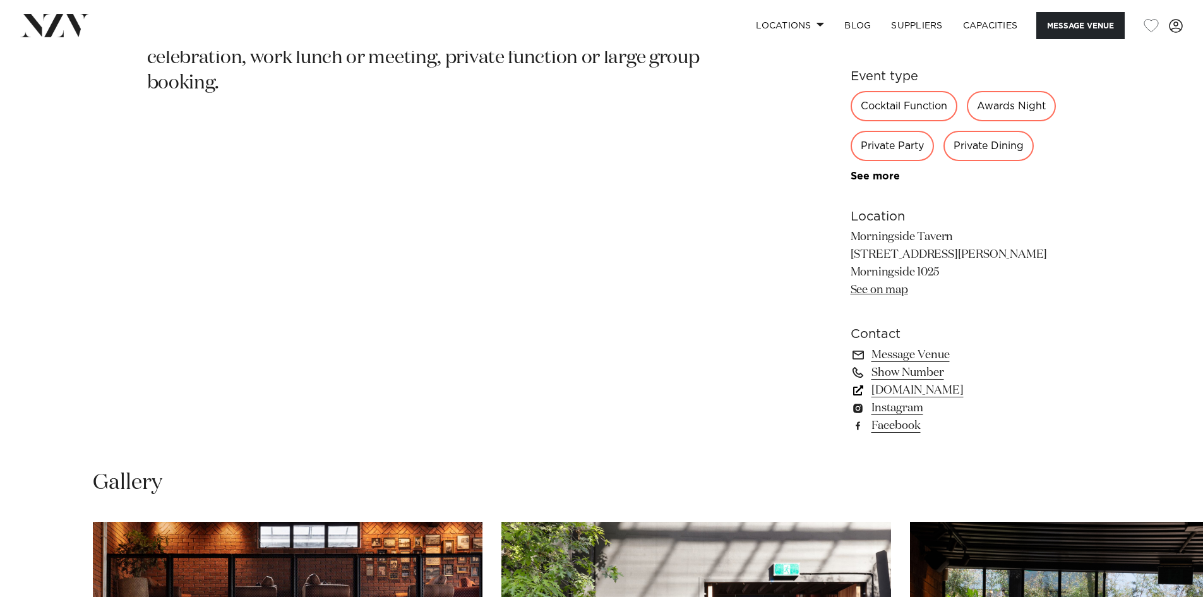
click at [961, 399] on link "morningsidetavern.co.nz" at bounding box center [954, 391] width 206 height 18
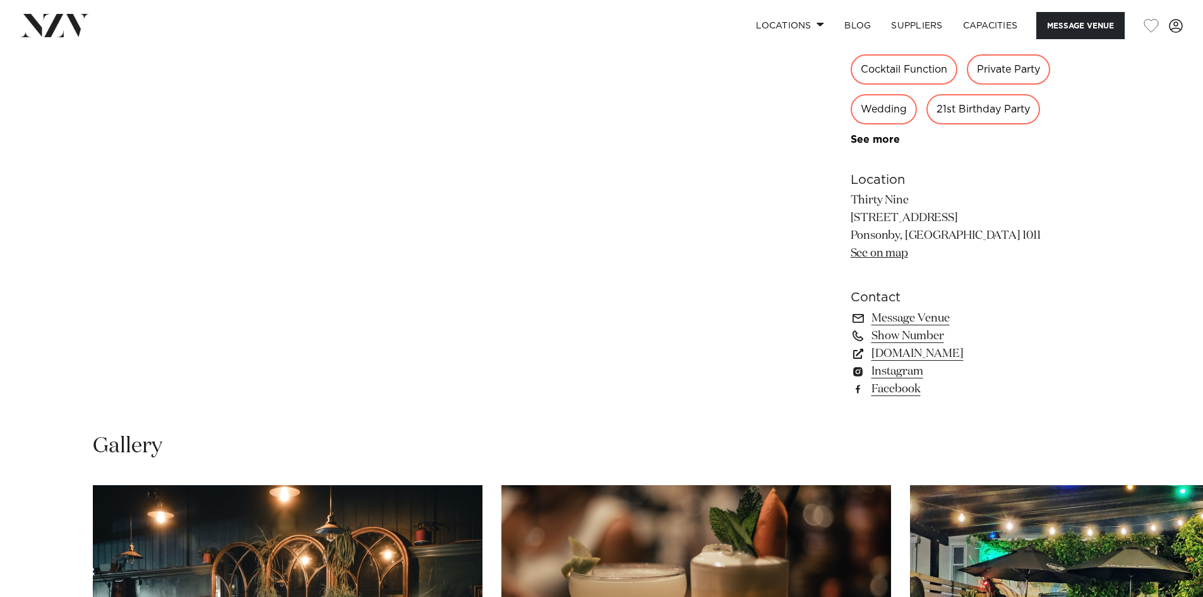
scroll to position [884, 0]
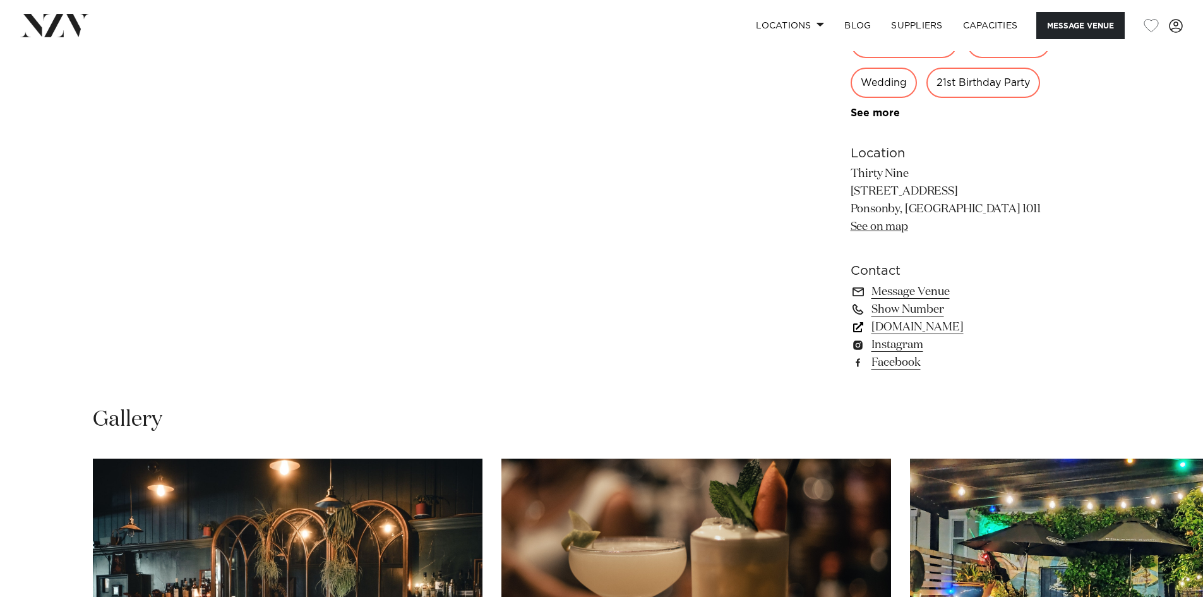
click at [951, 329] on link "[DOMAIN_NAME]" at bounding box center [954, 327] width 206 height 18
